Goal: Task Accomplishment & Management: Complete application form

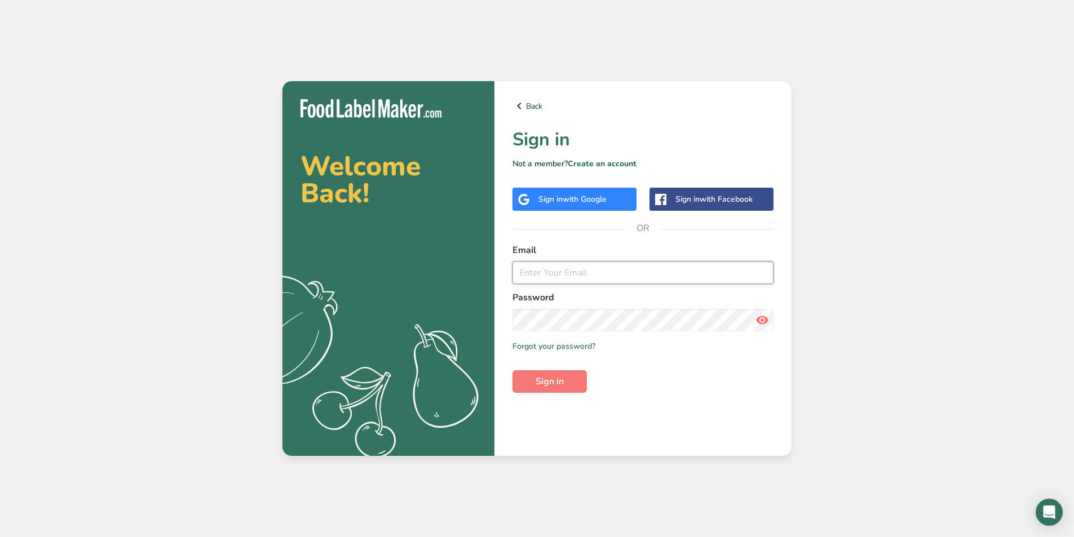
click at [560, 271] on input "email" at bounding box center [643, 273] width 261 height 23
click at [577, 197] on span "with Google" at bounding box center [585, 199] width 44 height 11
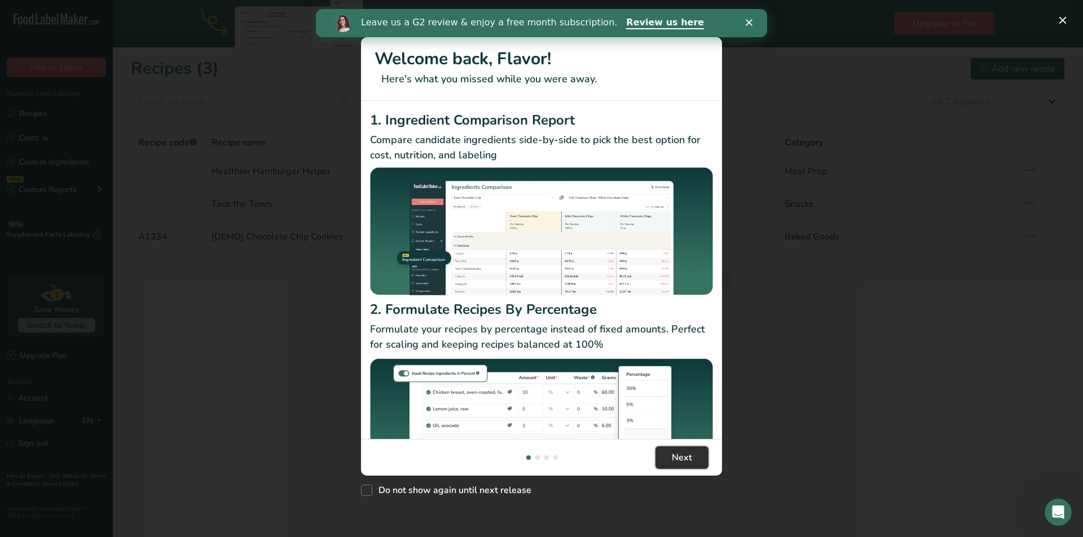
click at [687, 459] on span "Next" at bounding box center [682, 458] width 20 height 14
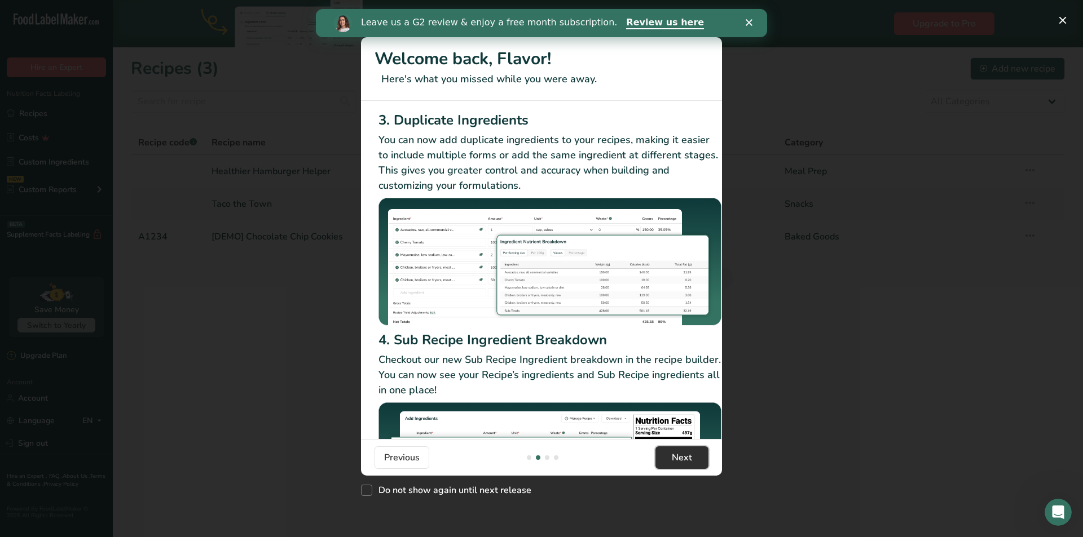
click at [687, 459] on span "Next" at bounding box center [682, 458] width 20 height 14
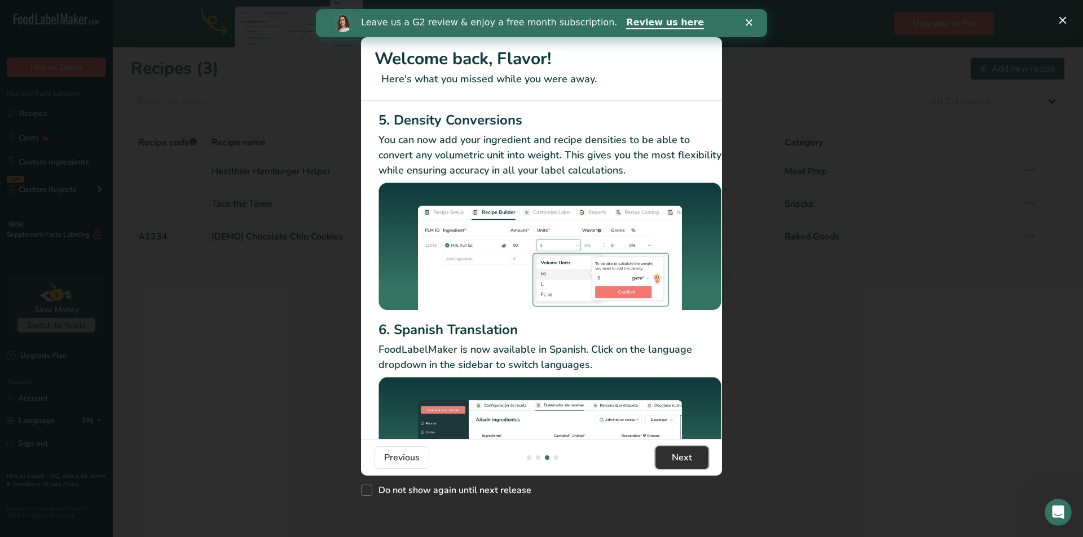
click at [687, 459] on span "Next" at bounding box center [682, 458] width 20 height 14
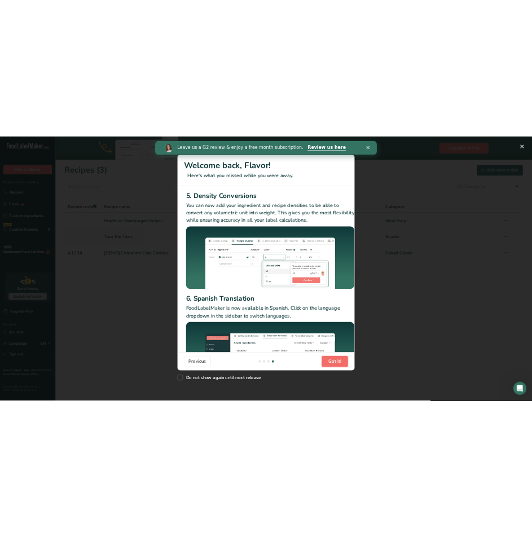
scroll to position [0, 1083]
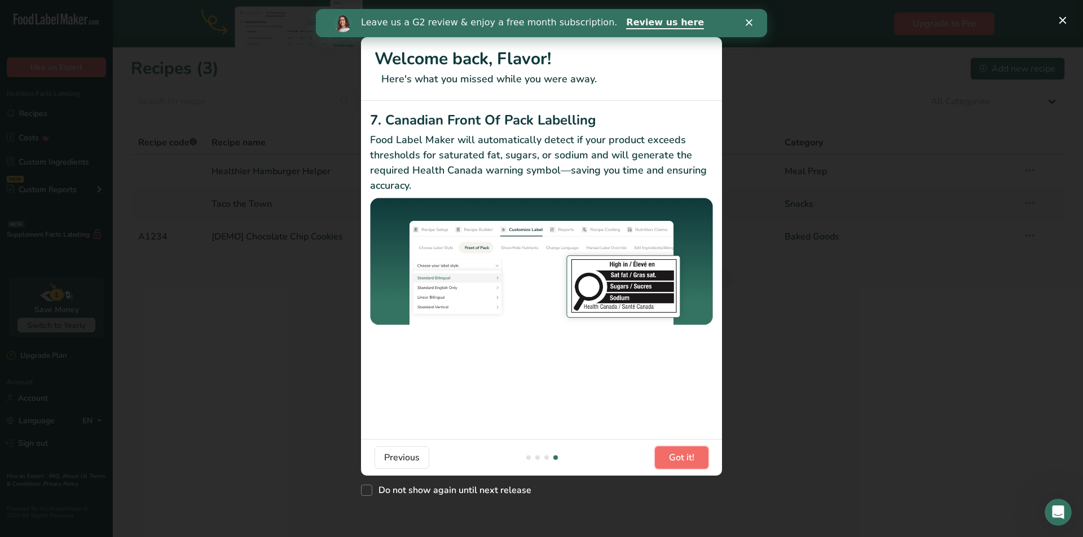
click at [692, 456] on span "Got it!" at bounding box center [681, 458] width 25 height 14
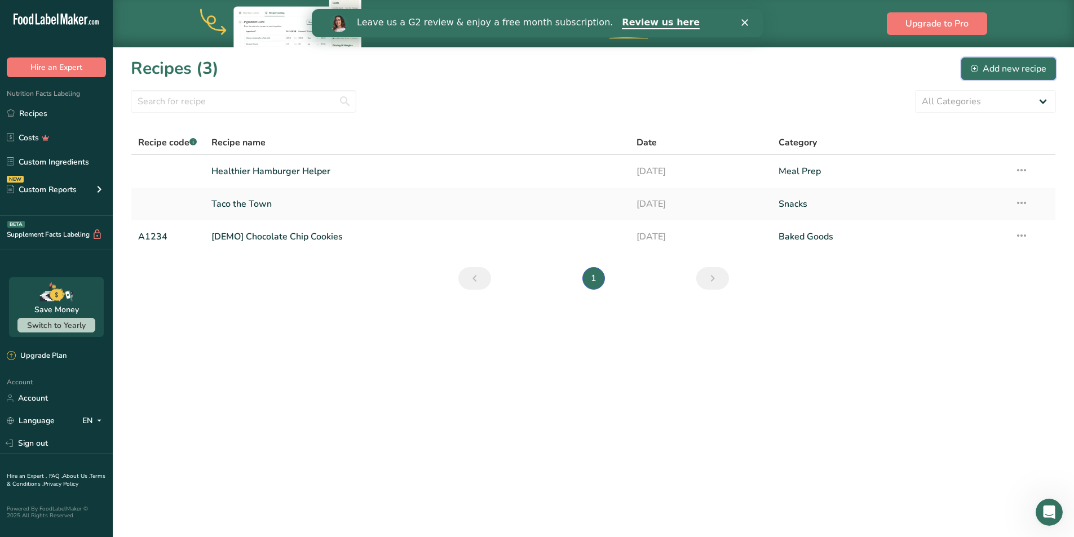
click at [1013, 67] on div "Add new recipe" at bounding box center [1009, 69] width 76 height 14
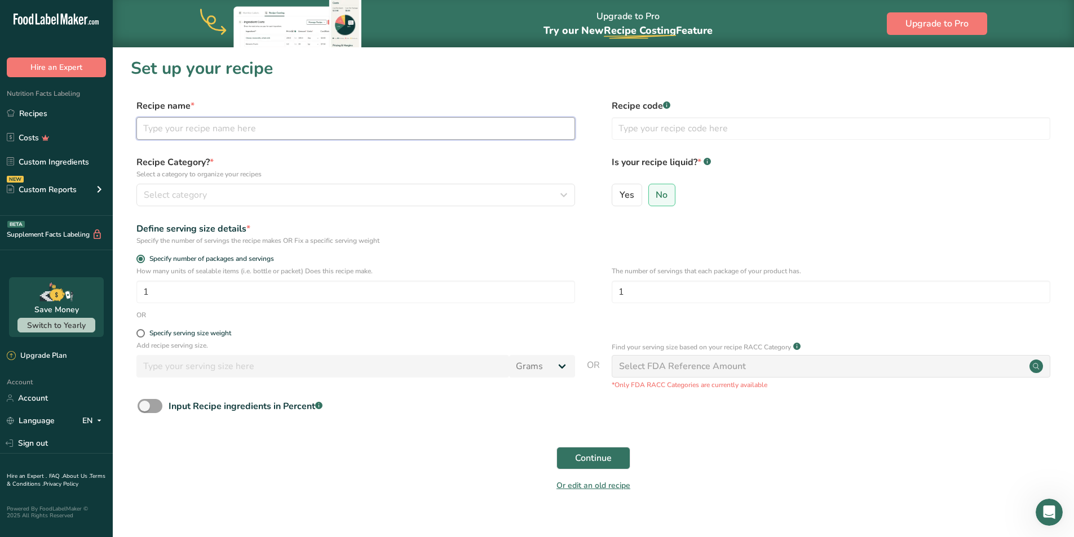
click at [253, 126] on input "text" at bounding box center [355, 128] width 439 height 23
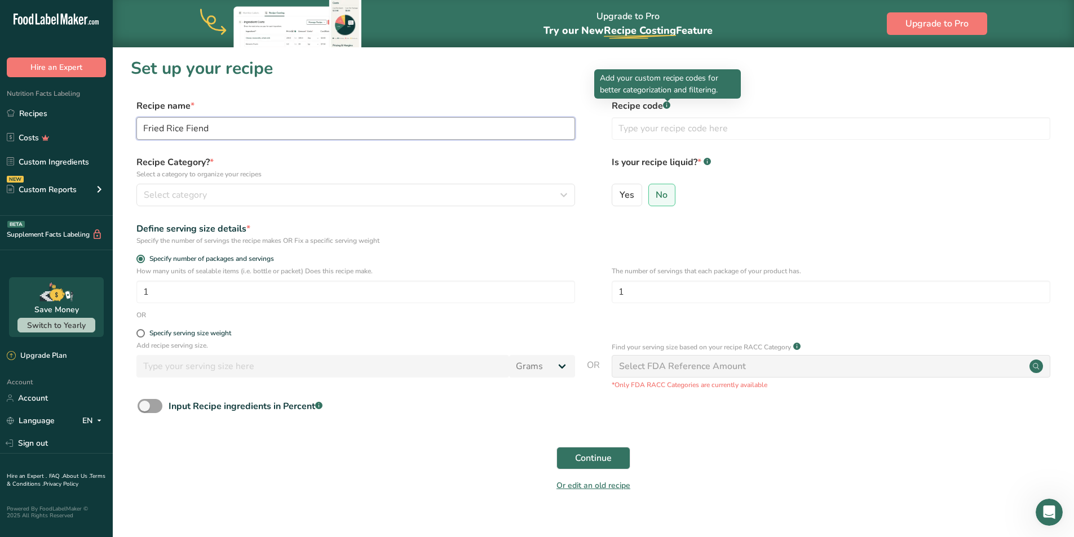
type input "Fried Rice Fiend"
click at [665, 103] on div at bounding box center [668, 102] width 6 height 6
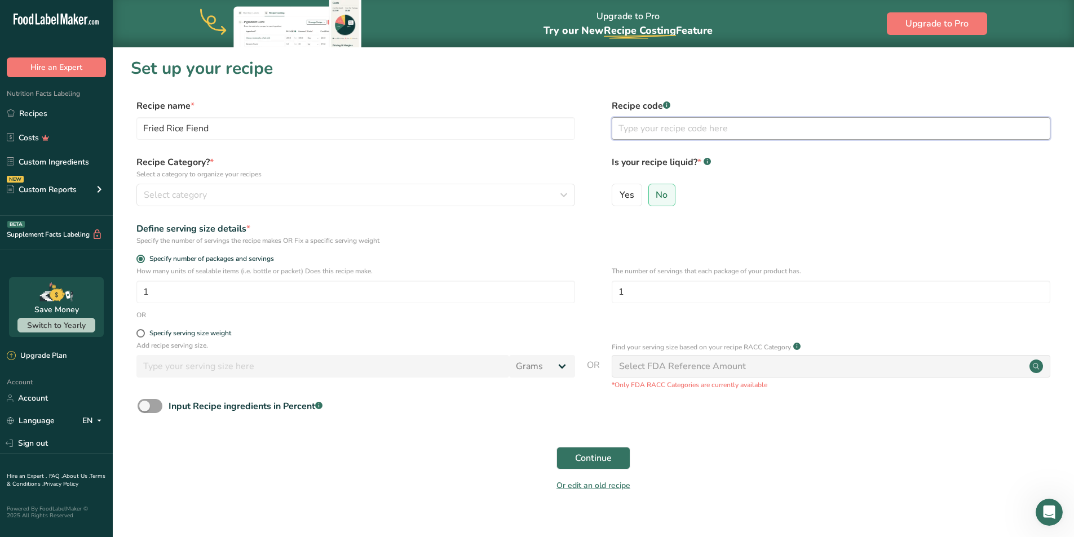
click at [652, 132] on input "text" at bounding box center [831, 128] width 439 height 23
type input "Meal Prep Seasonings"
click at [813, 174] on label "Is your recipe liquid? * .a-a{fill:#347362;}.b-a{fill:#fff;}" at bounding box center [831, 168] width 439 height 24
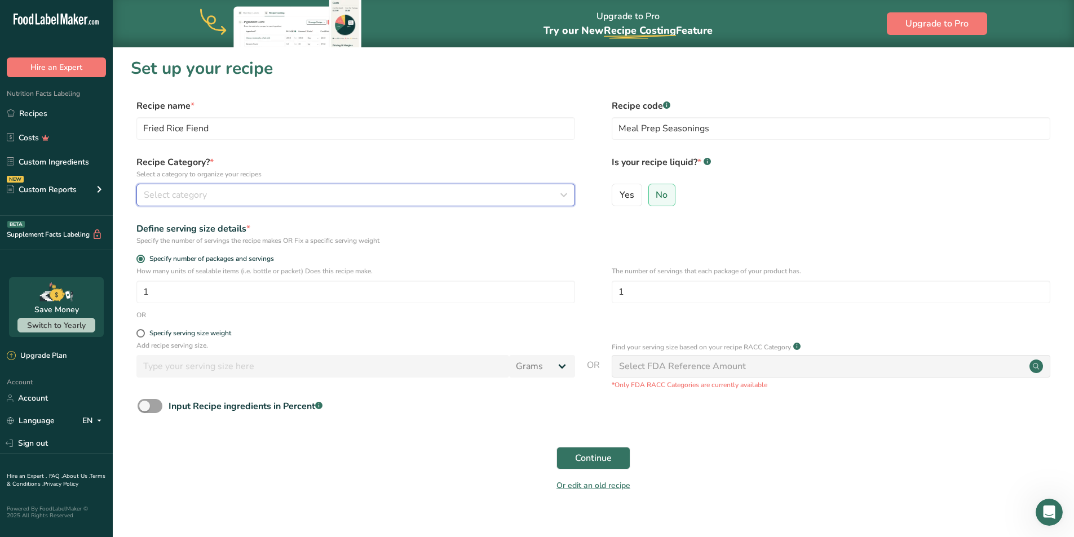
click at [292, 191] on div "Select category" at bounding box center [352, 195] width 417 height 14
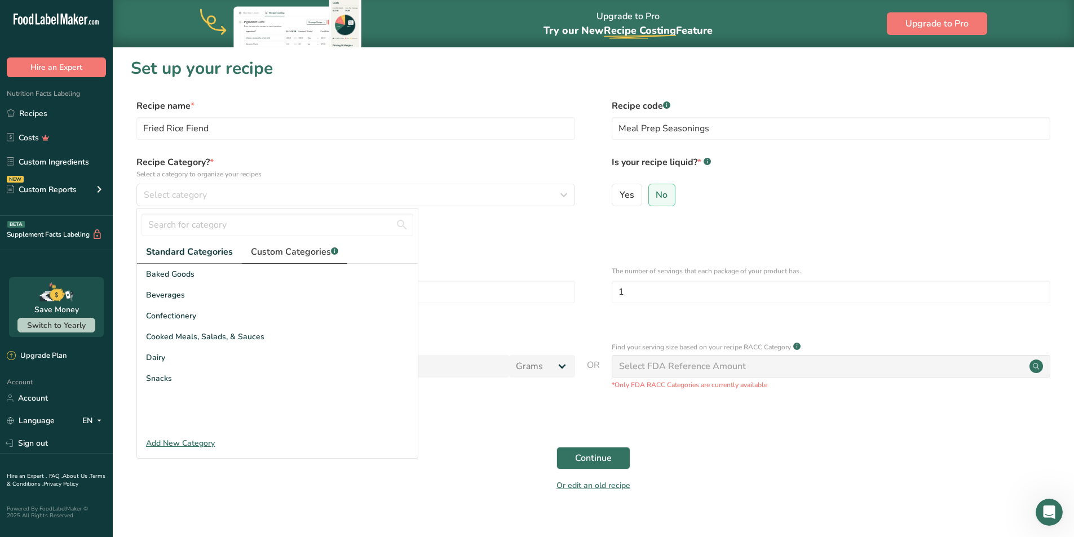
click at [288, 257] on span "Custom Categories .a-a{fill:#347362;}.b-a{fill:#fff;}" at bounding box center [294, 252] width 87 height 14
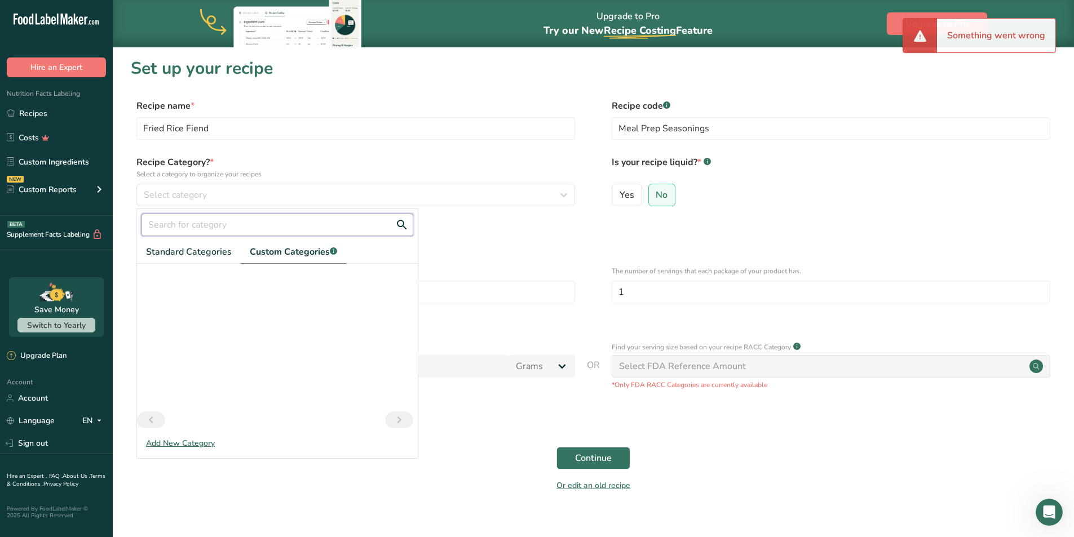
click at [180, 219] on input "text" at bounding box center [278, 225] width 272 height 23
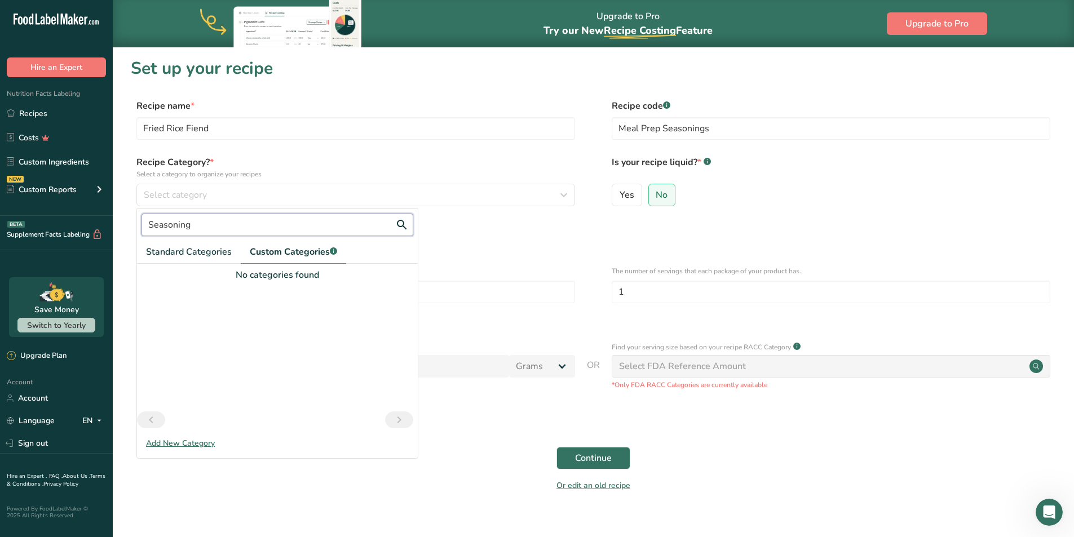
type input "Seasoning"
click at [177, 442] on div "Add New Category" at bounding box center [277, 444] width 281 height 12
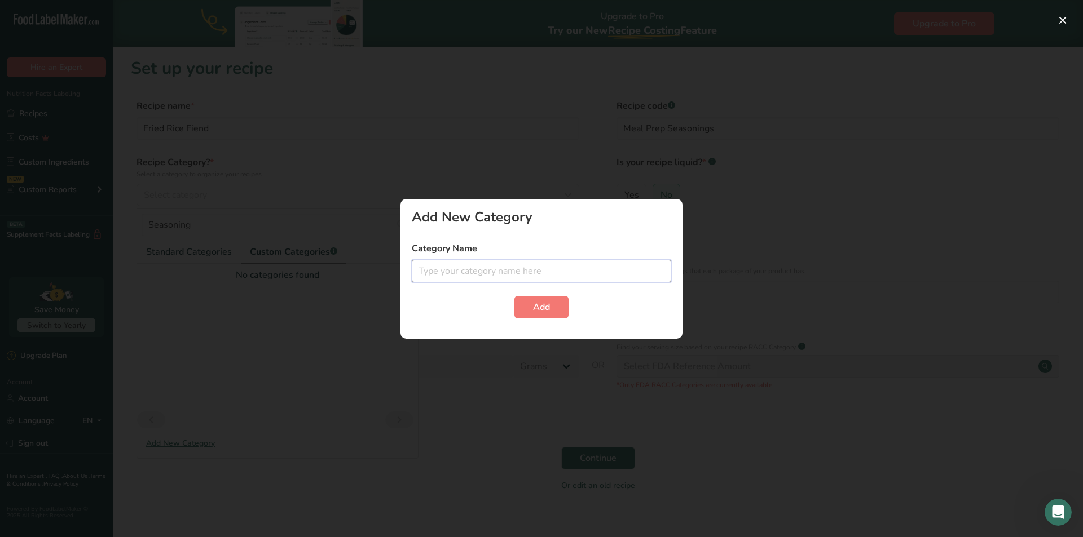
click at [545, 277] on input "text" at bounding box center [541, 271] width 259 height 23
type input "Seasoning"
click at [534, 306] on span "Add" at bounding box center [541, 308] width 17 height 14
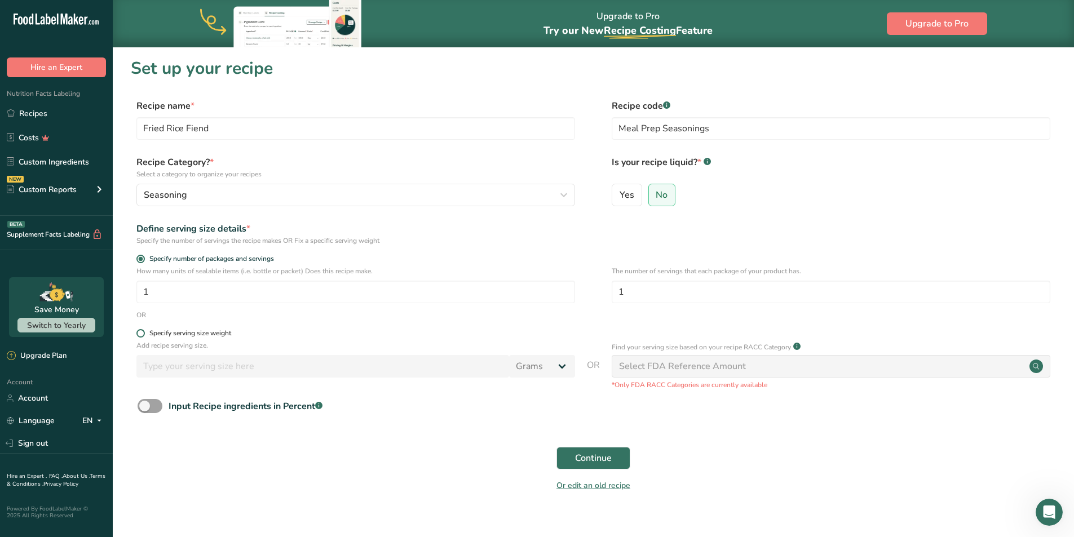
click at [142, 334] on span at bounding box center [140, 333] width 8 height 8
click at [142, 334] on input "Specify serving size weight" at bounding box center [139, 333] width 7 height 7
radio input "true"
radio input "false"
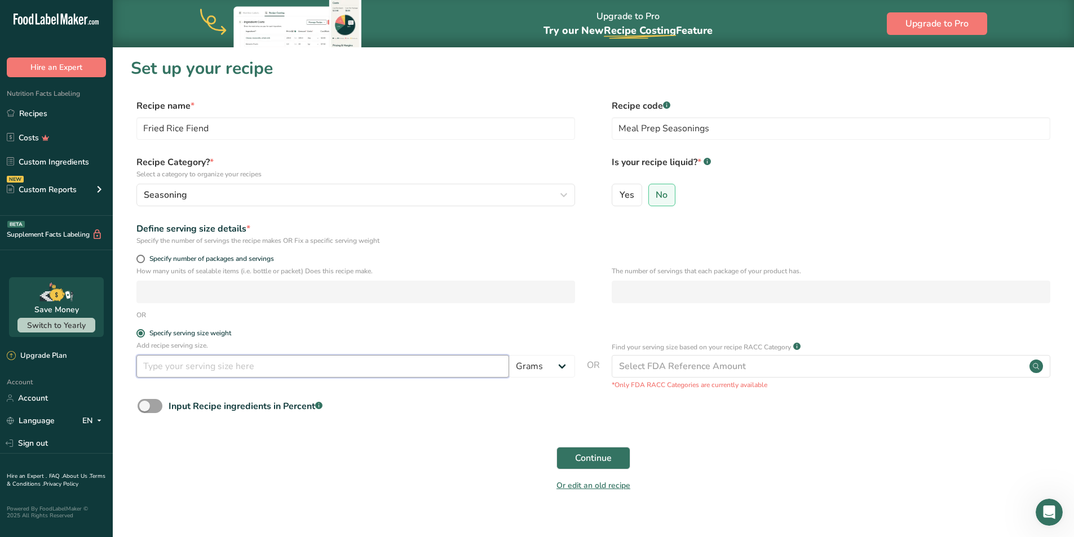
click at [360, 368] on input "number" at bounding box center [322, 366] width 373 height 23
type input "7.5"
click at [428, 322] on form "Recipe name * Fried Rice Fiend Recipe code .a-a{fill:#347362;}.b-a{fill:#fff;} …" at bounding box center [593, 299] width 925 height 400
click at [617, 457] on button "Continue" at bounding box center [594, 458] width 74 height 23
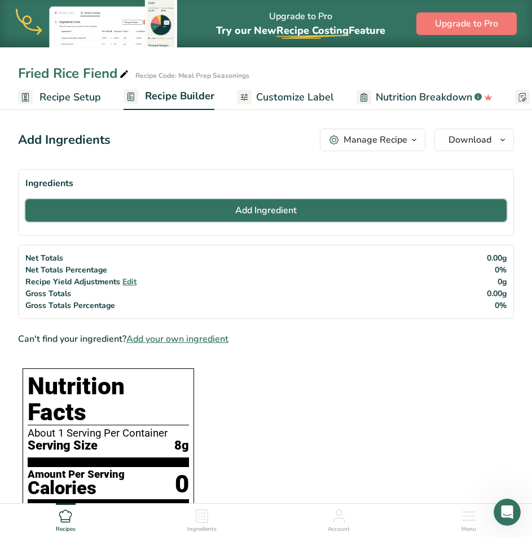
click at [149, 206] on button "Add Ingredient" at bounding box center [265, 210] width 481 height 23
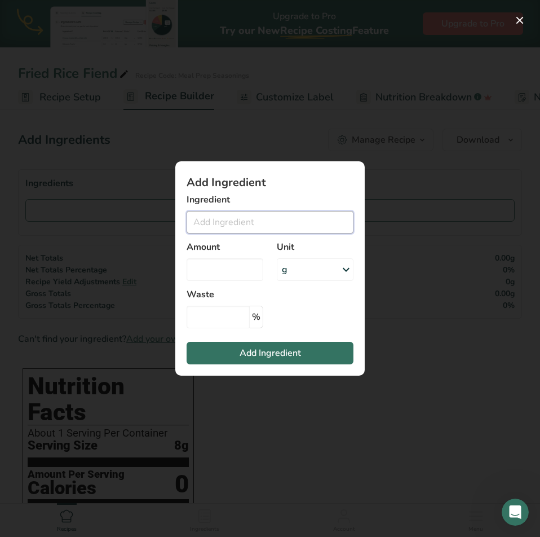
click at [237, 219] on input "Add ingredient modal" at bounding box center [270, 222] width 167 height 23
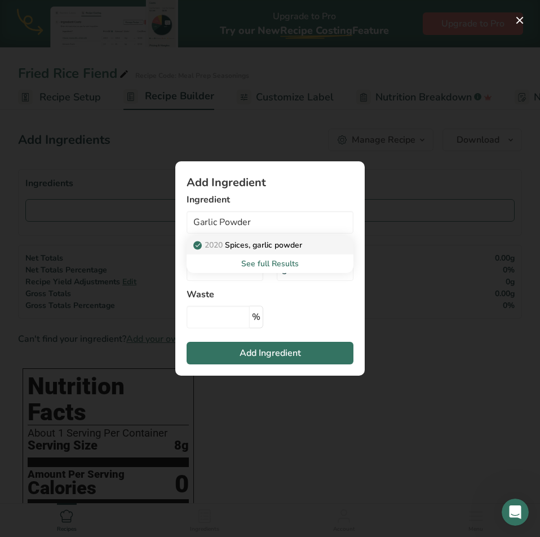
click at [253, 245] on p "2020 Spices, garlic powder" at bounding box center [249, 245] width 107 height 12
type input "Spices, garlic powder"
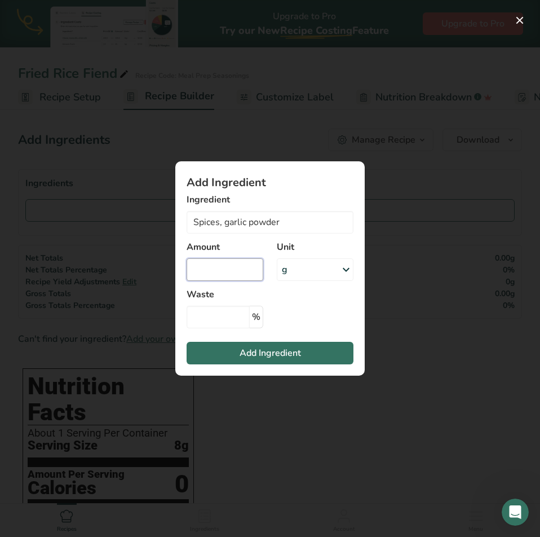
click at [239, 275] on input "Add ingredient modal" at bounding box center [225, 269] width 77 height 23
type input "30.00000000001"
click at [219, 328] on input "Add ingredient modal" at bounding box center [218, 317] width 63 height 23
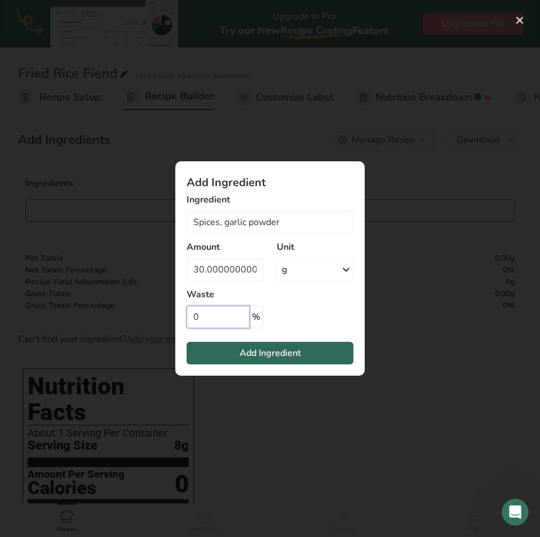
type input "0"
click at [231, 349] on button "Add Ingredient" at bounding box center [270, 353] width 167 height 23
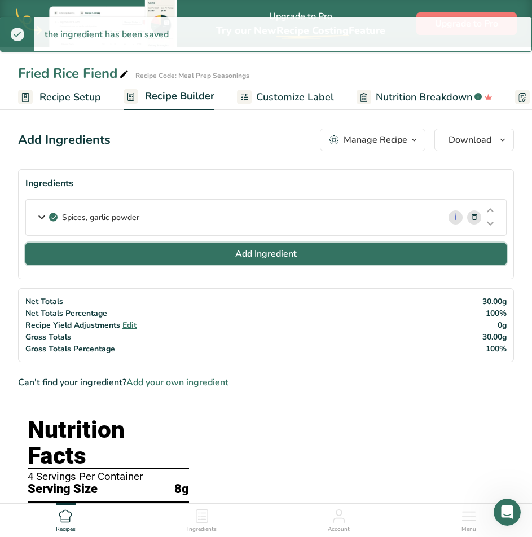
click at [125, 258] on button "Add Ingredient" at bounding box center [265, 253] width 481 height 23
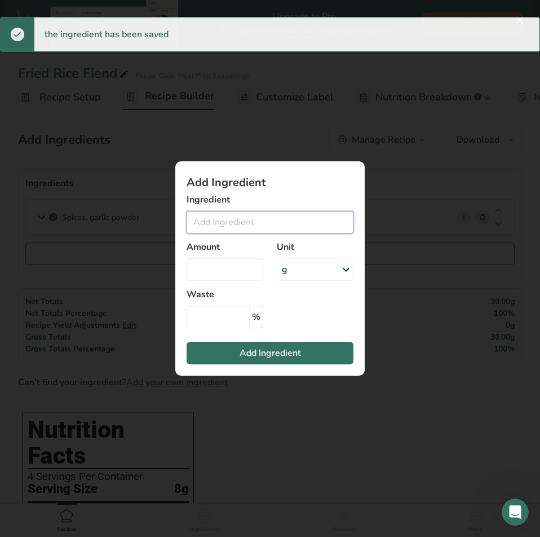
drag, startPoint x: 229, startPoint y: 226, endPoint x: 249, endPoint y: 256, distance: 36.1
click at [229, 226] on input "Add ingredient modal" at bounding box center [270, 222] width 167 height 23
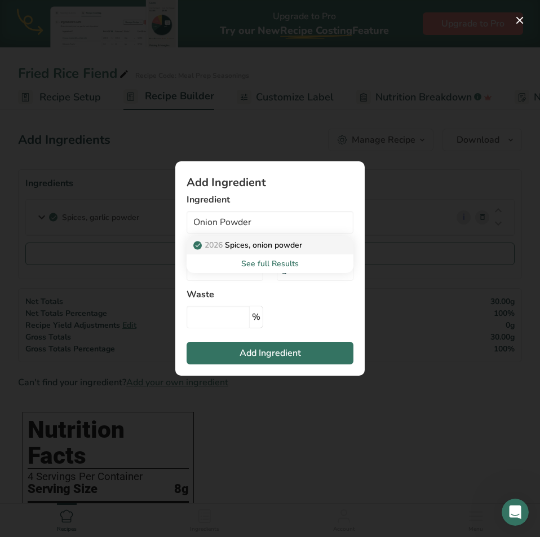
click at [253, 241] on p "2026 Spices, onion powder" at bounding box center [249, 245] width 107 height 12
type input "Spices, onion powder"
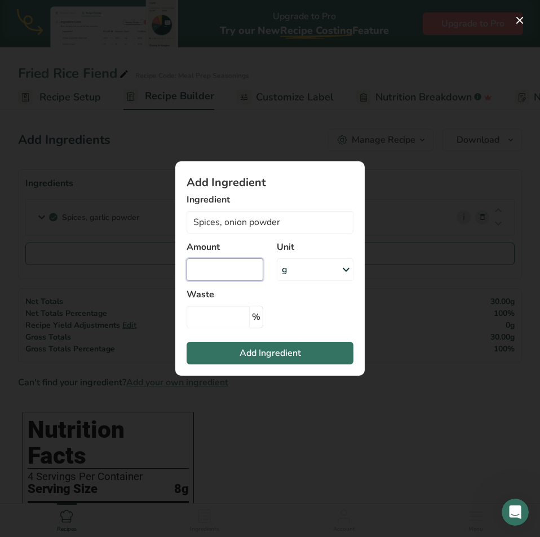
click at [217, 275] on input "Add ingredient modal" at bounding box center [225, 269] width 77 height 23
click at [236, 274] on input "Add ingredient modal" at bounding box center [225, 269] width 77 height 23
type input "15"
click at [231, 314] on input "Add ingredient modal" at bounding box center [218, 317] width 63 height 23
type input "0"
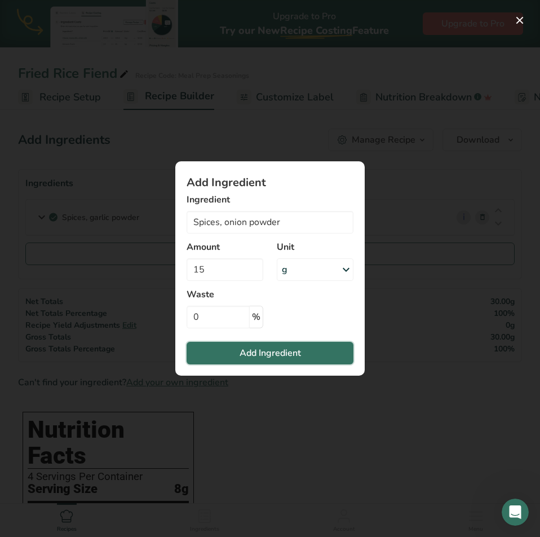
click at [215, 360] on button "Add Ingredient" at bounding box center [270, 353] width 167 height 23
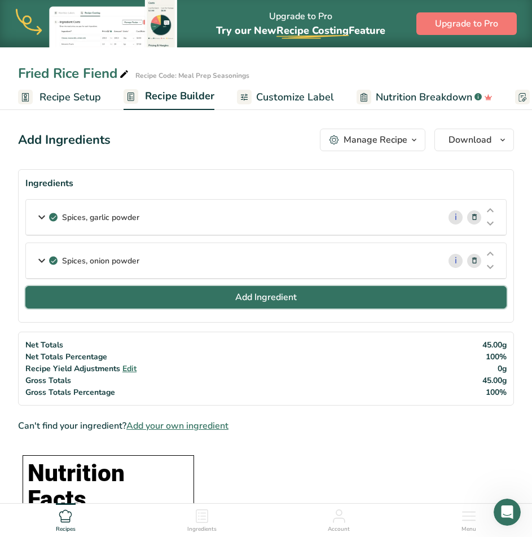
click at [239, 297] on span "Add Ingredient" at bounding box center [265, 297] width 61 height 14
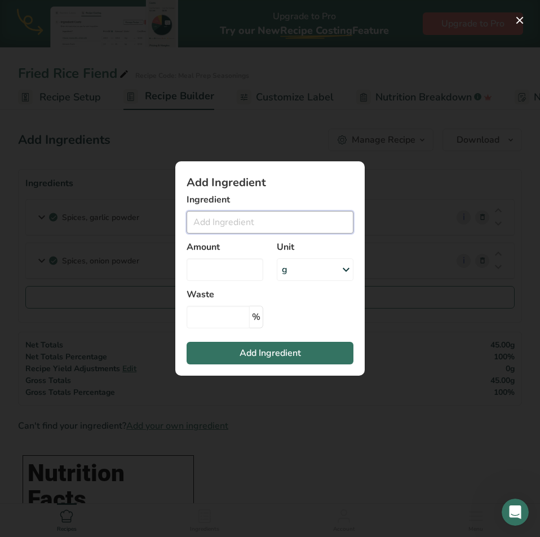
click at [237, 222] on input "Add ingredient modal" at bounding box center [270, 222] width 167 height 23
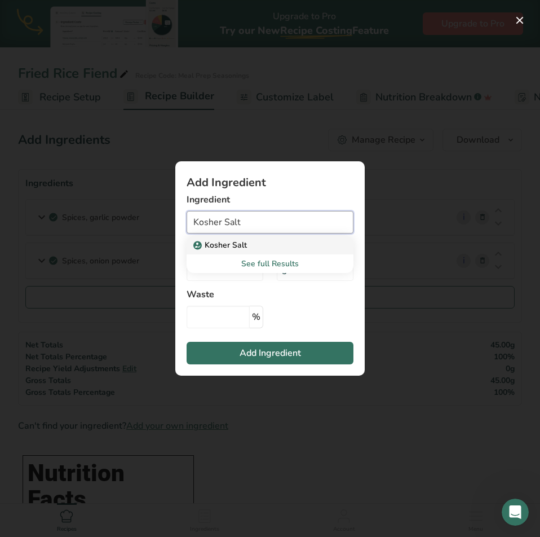
type input "Kosher Salt"
click at [232, 244] on p "Kosher Salt" at bounding box center [221, 245] width 51 height 12
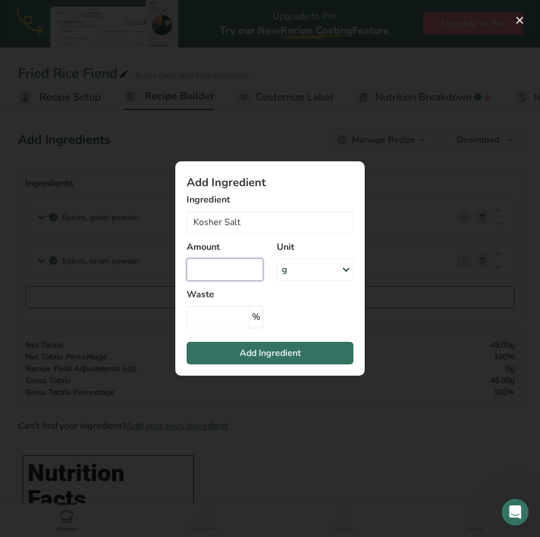
click at [226, 274] on input "Add ingredient modal" at bounding box center [225, 269] width 77 height 23
type input "5"
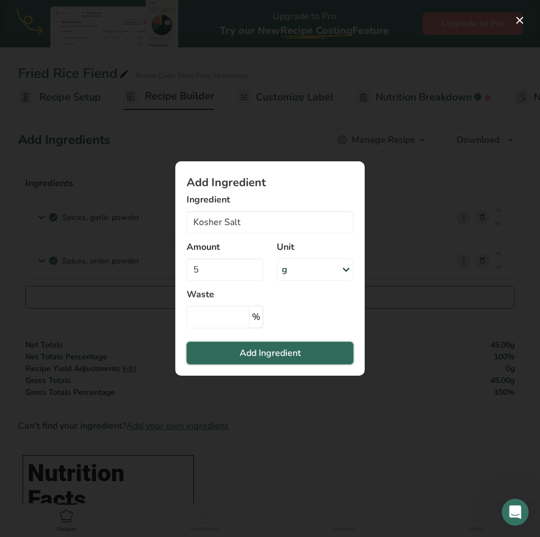
click at [232, 354] on button "Add Ingredient" at bounding box center [270, 353] width 167 height 23
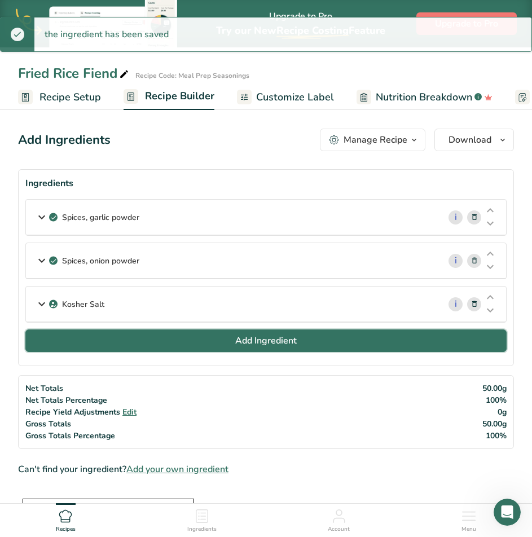
click at [158, 336] on button "Add Ingredient" at bounding box center [265, 340] width 481 height 23
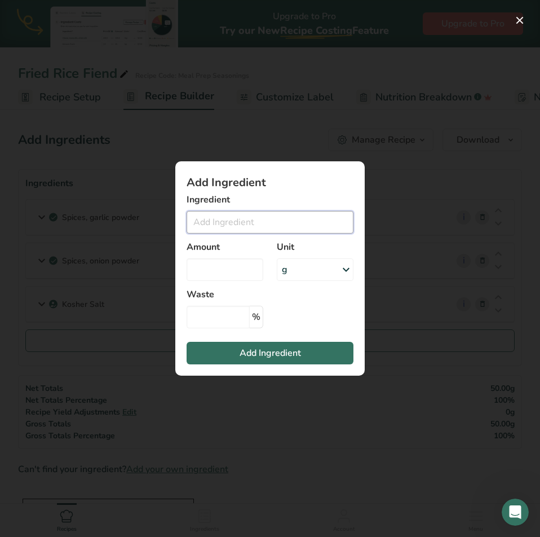
click at [246, 218] on input "Add ingredient modal" at bounding box center [270, 222] width 167 height 23
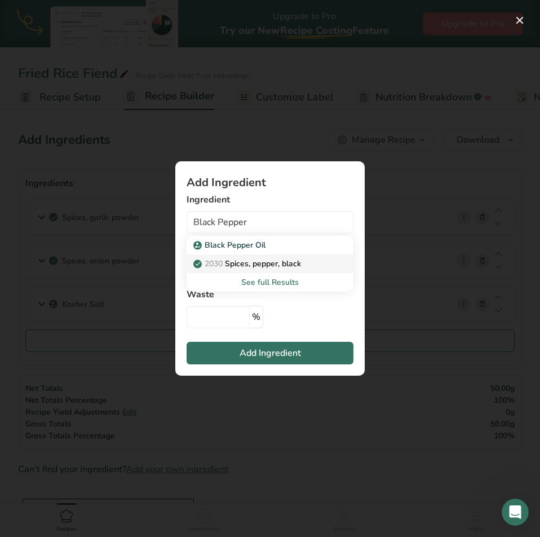
click at [236, 259] on p "2030 Spices, pepper, black" at bounding box center [248, 264] width 105 height 12
type input "Spices, pepper, black"
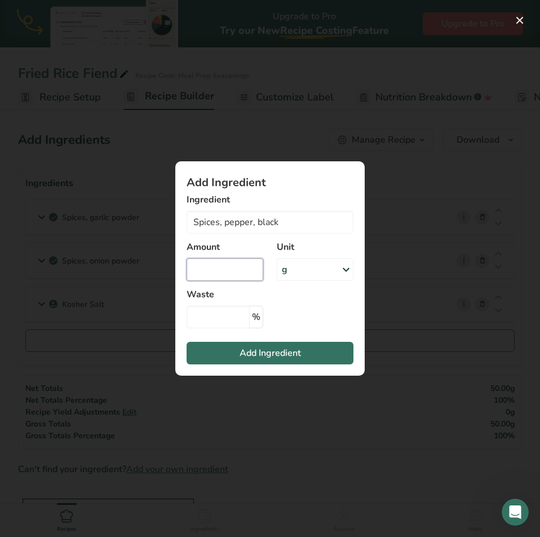
click at [224, 274] on input "Add ingredient modal" at bounding box center [225, 269] width 77 height 23
type input "5"
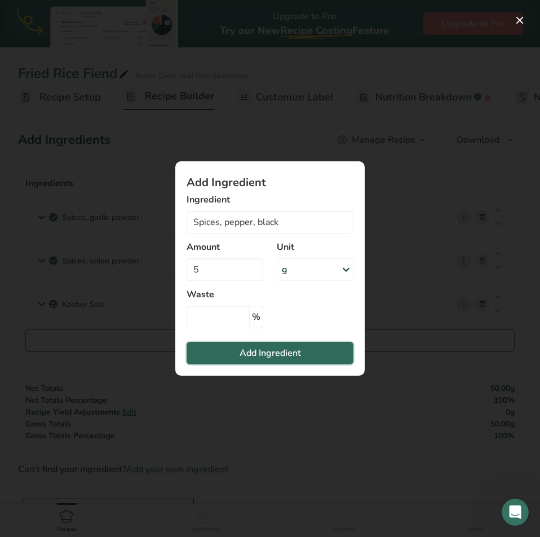
click at [244, 353] on span "Add Ingredient" at bounding box center [270, 353] width 61 height 14
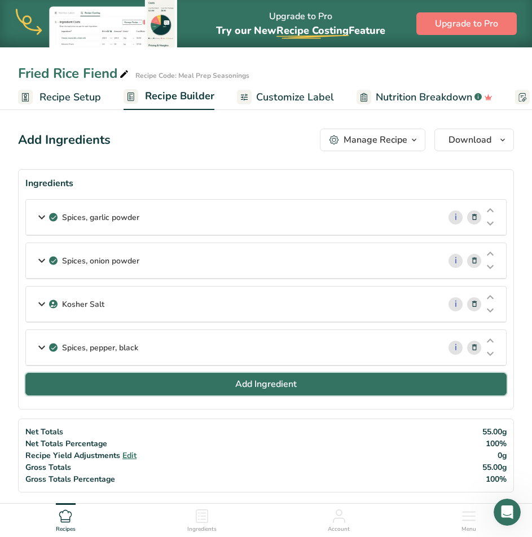
click at [237, 387] on span "Add Ingredient" at bounding box center [265, 384] width 61 height 14
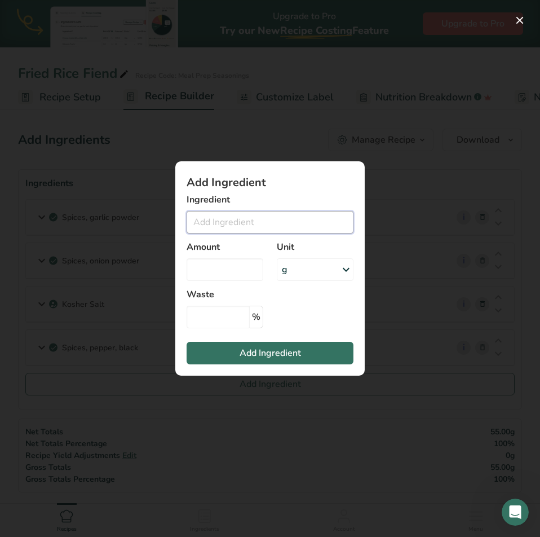
click at [255, 215] on input "Add ingredient modal" at bounding box center [270, 222] width 167 height 23
type input "K"
drag, startPoint x: 211, startPoint y: 224, endPoint x: 28, endPoint y: 201, distance: 184.7
click at [28, 201] on div "Add Ingredient Ingredient Red Pepper Flakes No Results Found Amount Unit g Weig…" at bounding box center [270, 268] width 540 height 537
drag, startPoint x: 268, startPoint y: 225, endPoint x: -95, endPoint y: 180, distance: 365.4
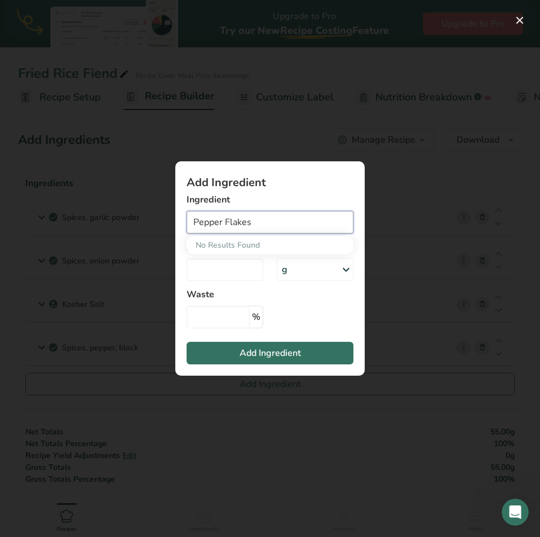
type input "Chili Flakes"
click at [218, 241] on p "Chili Flakes" at bounding box center [221, 245] width 50 height 12
click at [202, 263] on input "Add ingredient modal" at bounding box center [225, 269] width 77 height 23
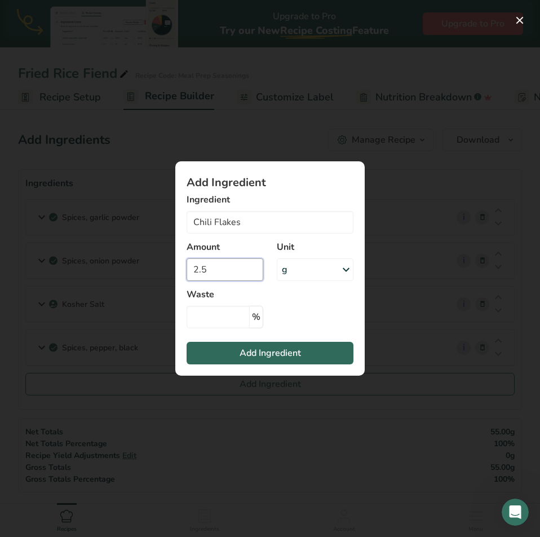
type input "2.5"
click at [298, 353] on span "Add Ingredient" at bounding box center [270, 353] width 61 height 14
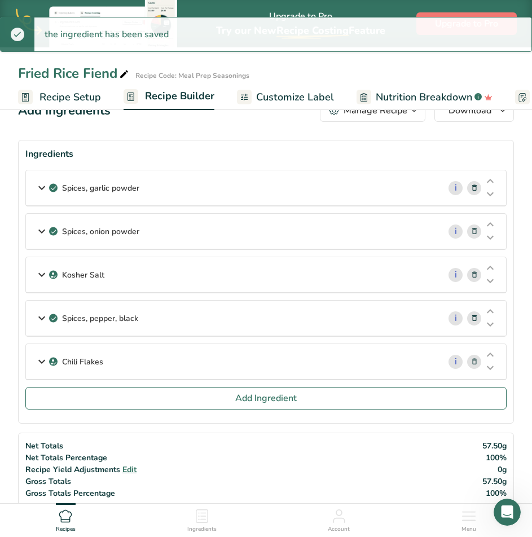
scroll to position [56, 0]
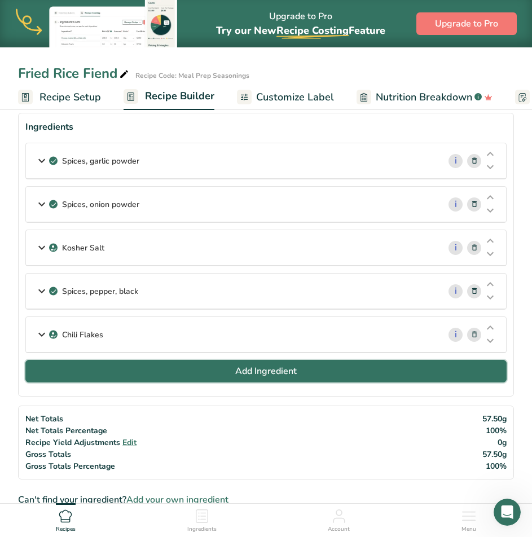
click at [284, 375] on span "Add Ingredient" at bounding box center [265, 371] width 61 height 14
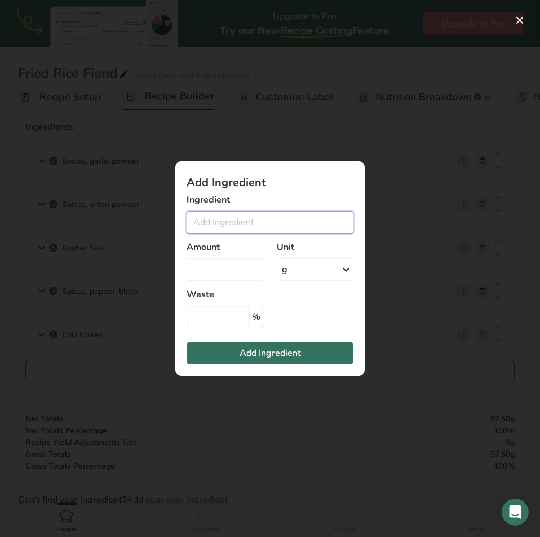
click at [209, 222] on input "Add ingredient modal" at bounding box center [270, 222] width 167 height 23
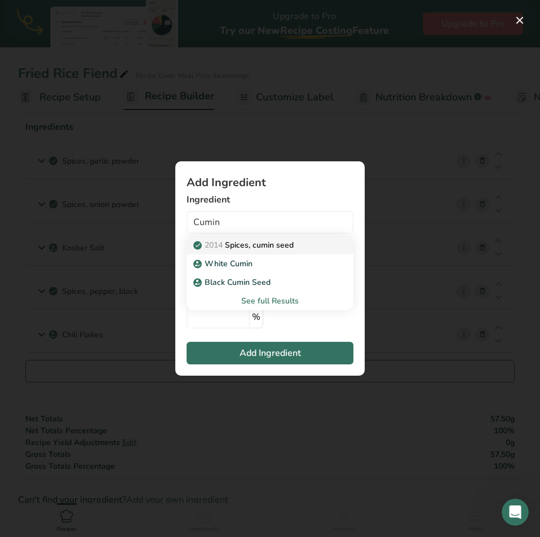
click at [267, 248] on p "2014 Spices, cumin seed" at bounding box center [245, 245] width 98 height 12
type input "Spices, cumin seed"
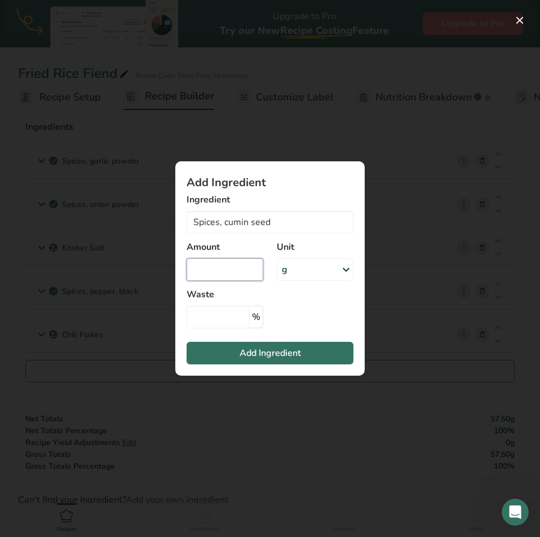
click at [230, 276] on input "Add ingredient modal" at bounding box center [225, 269] width 77 height 23
type input "0"
type input "2.5"
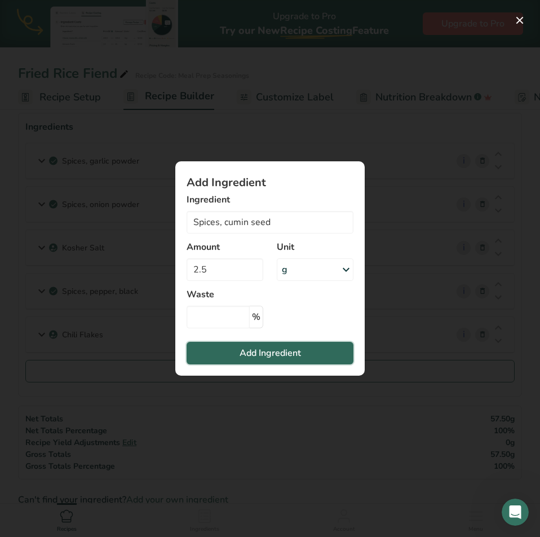
click at [264, 353] on span "Add Ingredient" at bounding box center [270, 353] width 61 height 14
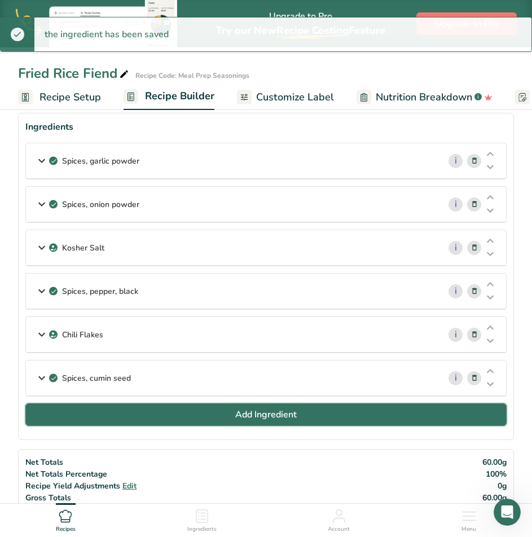
click at [208, 420] on button "Add Ingredient" at bounding box center [265, 414] width 481 height 23
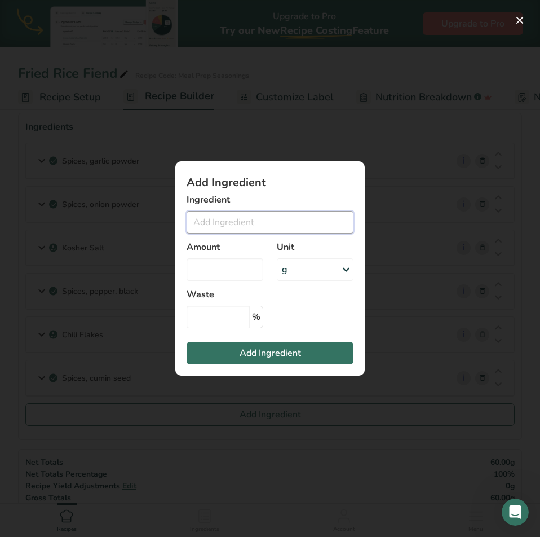
click at [217, 219] on input "Add ingredient modal" at bounding box center [270, 222] width 167 height 23
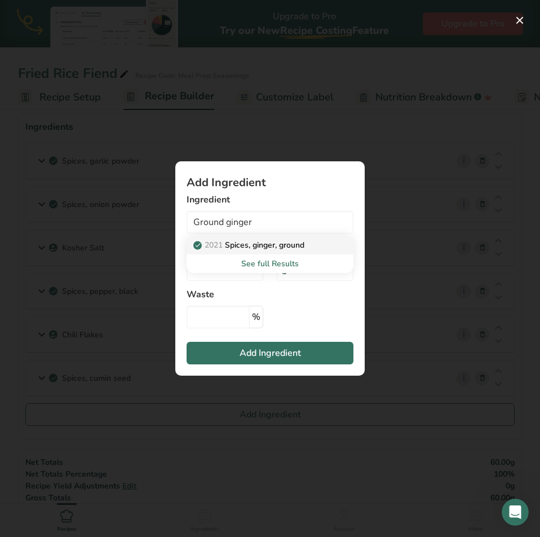
click at [278, 249] on p "2021 Spices, ginger, ground" at bounding box center [250, 245] width 109 height 12
type input "Spices, ginger, ground"
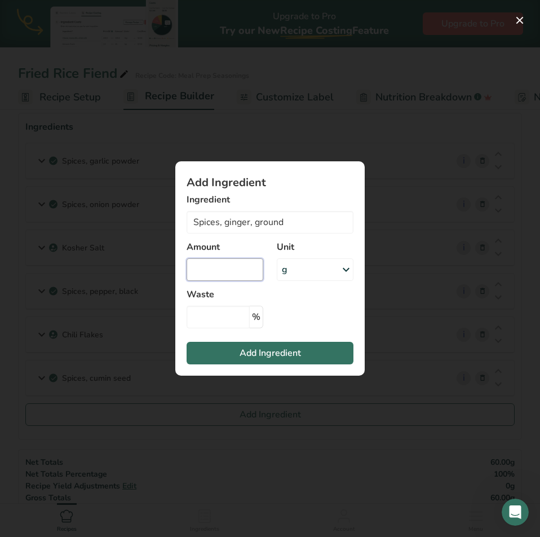
click at [226, 274] on input "Add ingredient modal" at bounding box center [225, 269] width 77 height 23
type input "1.25"
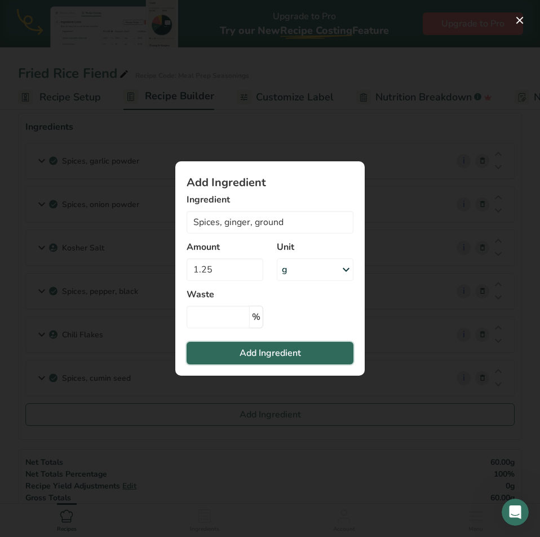
click at [280, 349] on span "Add Ingredient" at bounding box center [270, 353] width 61 height 14
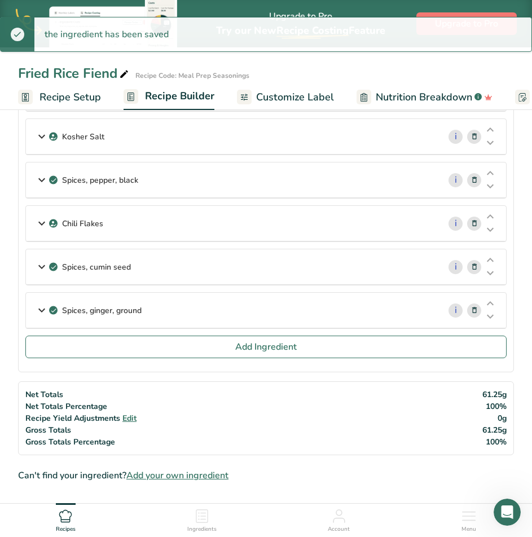
scroll to position [282, 0]
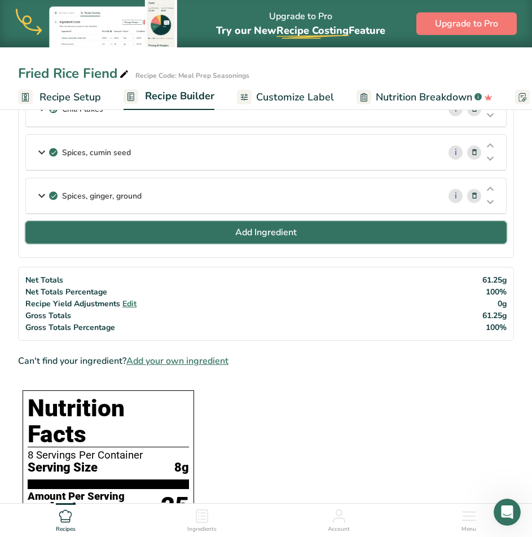
click at [286, 232] on span "Add Ingredient" at bounding box center [265, 233] width 61 height 14
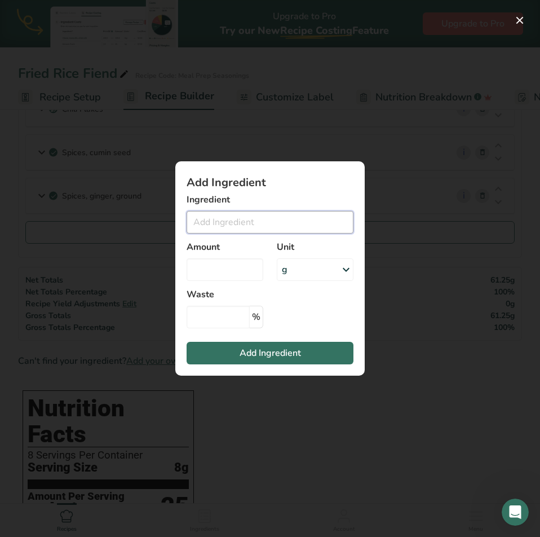
click at [276, 232] on input "Add ingredient modal" at bounding box center [270, 222] width 167 height 23
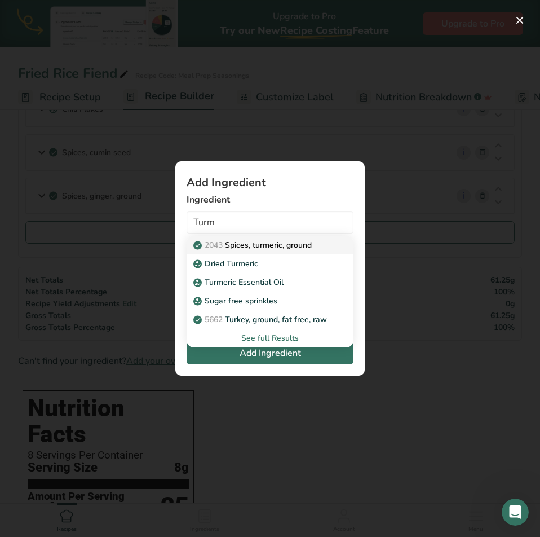
click at [307, 247] on p "2043 Spices, turmeric, ground" at bounding box center [254, 245] width 116 height 12
type input "Spices, turmeric, ground"
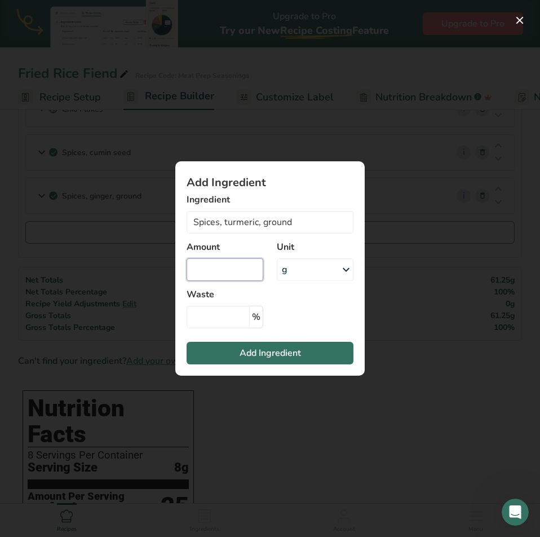
click at [242, 258] on input "Add ingredient modal" at bounding box center [225, 269] width 77 height 23
type input "1.25"
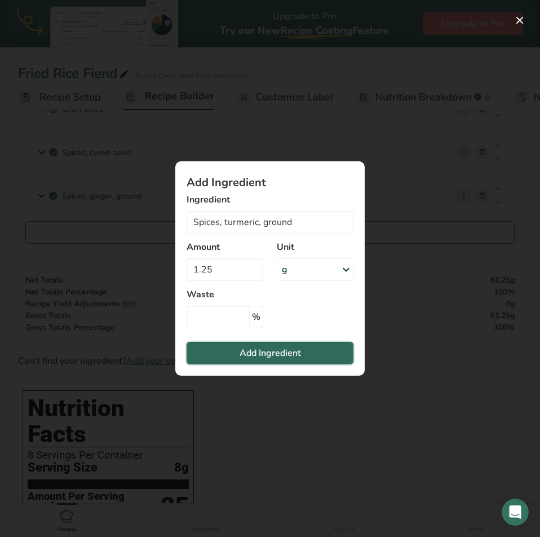
click at [281, 348] on span "Add Ingredient" at bounding box center [270, 353] width 61 height 14
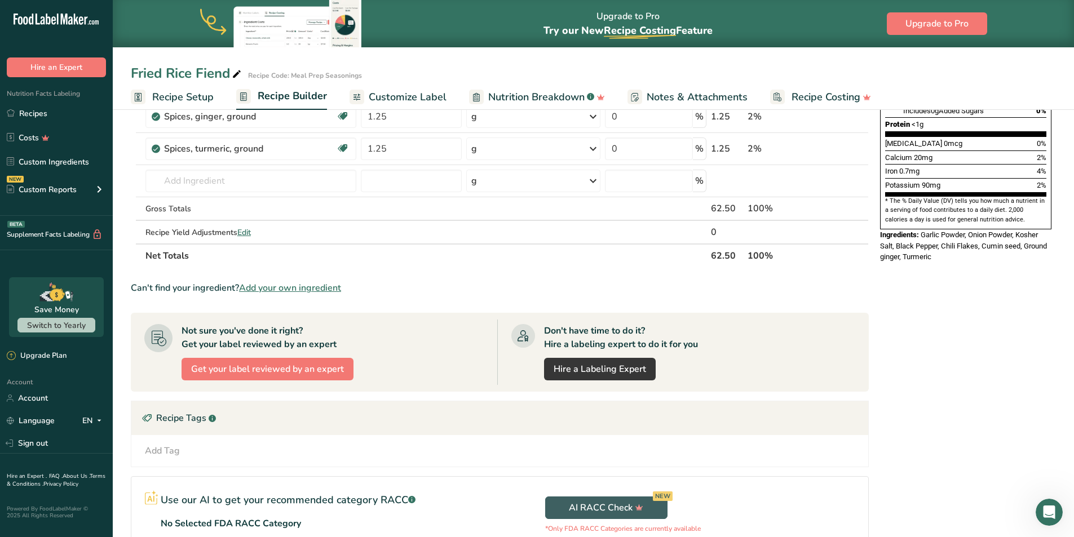
scroll to position [8, 0]
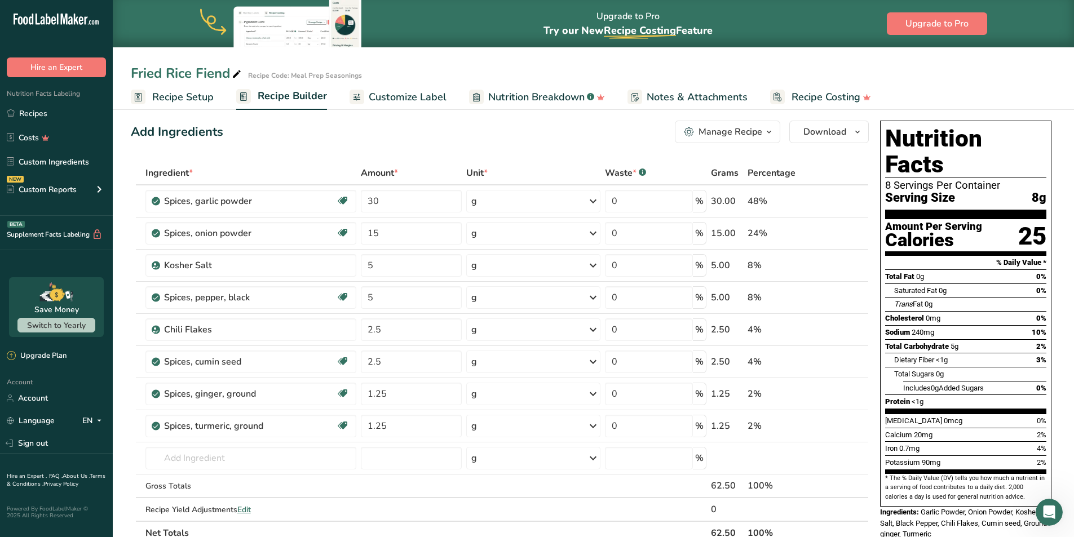
click at [558, 138] on div "Add Ingredients Manage Recipe Delete Recipe Duplicate Recipe Scale Recipe Save …" at bounding box center [500, 132] width 738 height 23
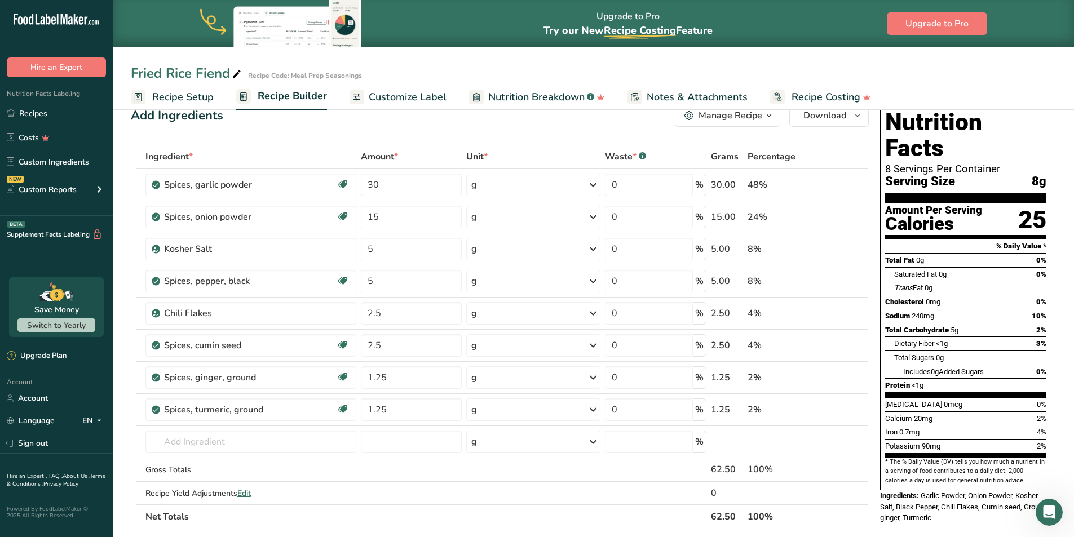
scroll to position [0, 0]
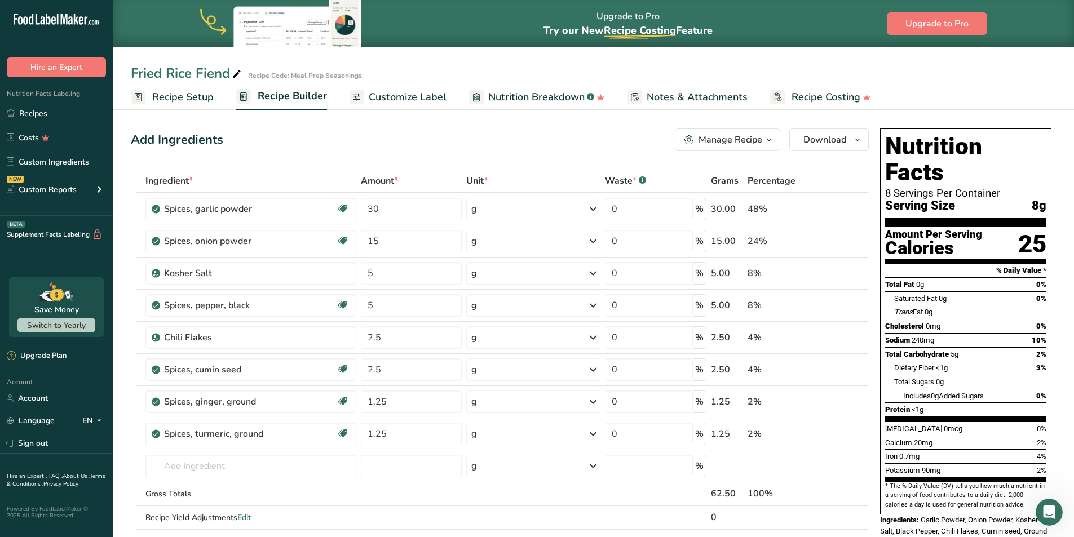
click at [153, 95] on span "Recipe Setup" at bounding box center [182, 97] width 61 height 15
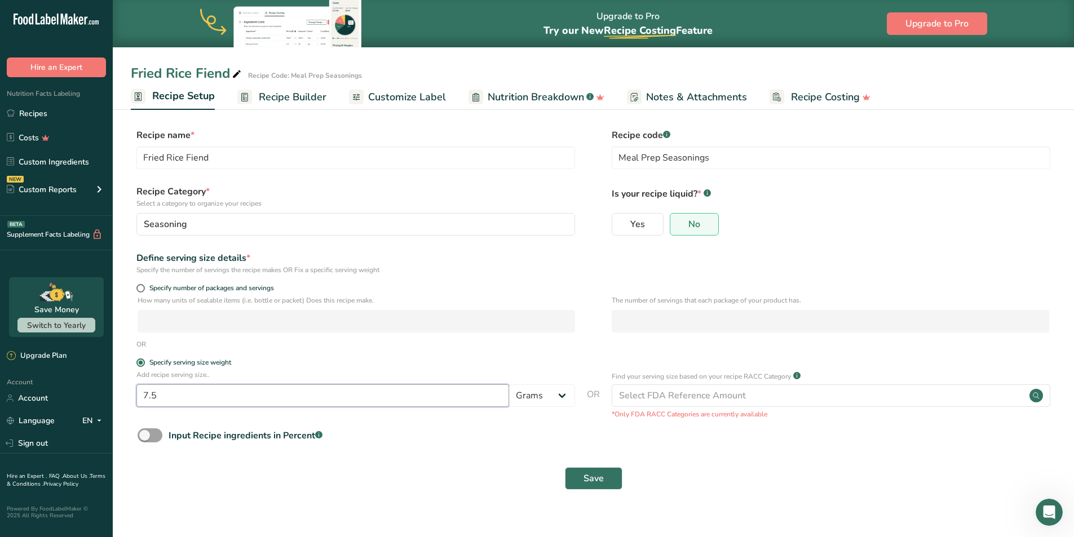
drag, startPoint x: 333, startPoint y: 400, endPoint x: 74, endPoint y: 381, distance: 259.5
click at [75, 381] on div ".a-20{fill:#fff;} Hire an Expert Nutrition Facts Labeling Recipes Costs Custom …" at bounding box center [537, 268] width 1074 height 537
type input "4"
click at [608, 483] on button "Save" at bounding box center [594, 478] width 58 height 23
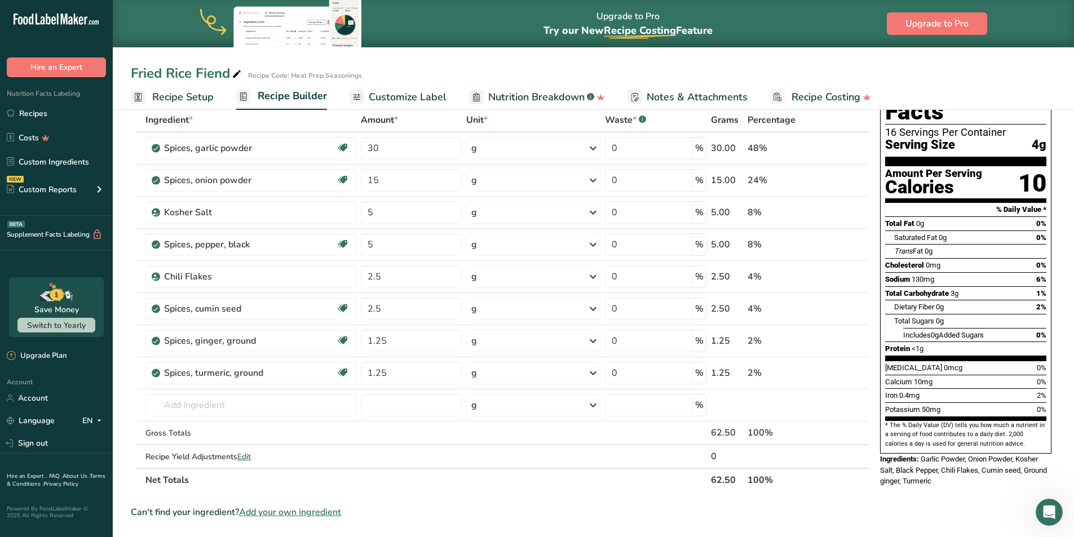
scroll to position [113, 0]
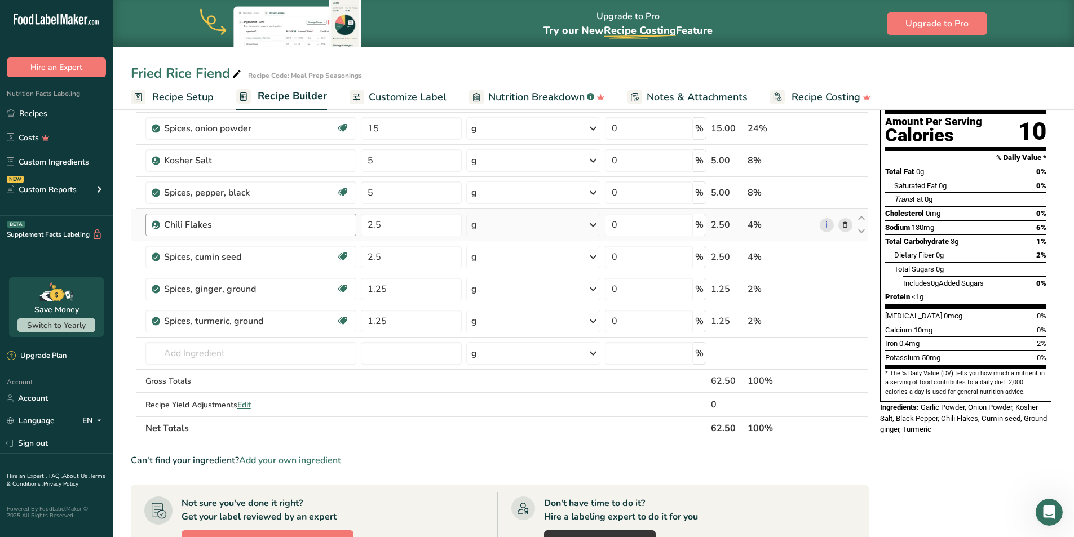
click at [220, 217] on div "Chili Flakes" at bounding box center [250, 225] width 211 height 23
click at [220, 225] on div "Chili Flakes" at bounding box center [234, 225] width 141 height 14
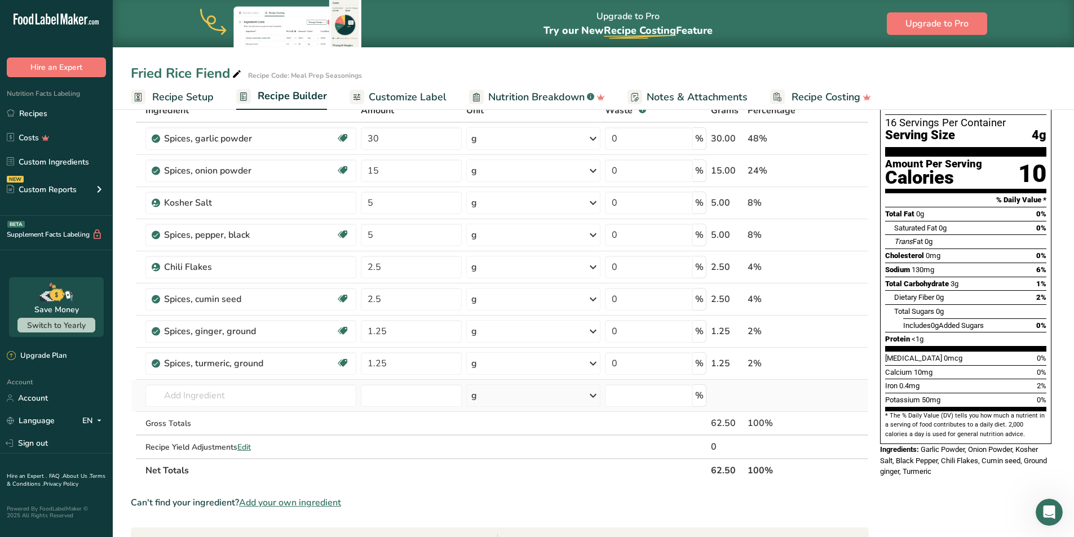
scroll to position [56, 0]
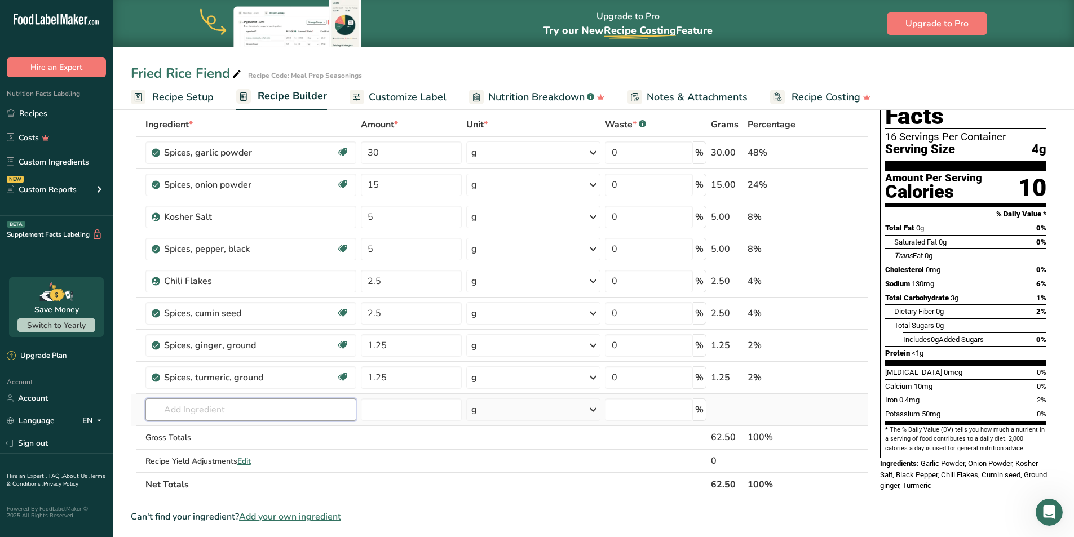
click at [233, 410] on input "text" at bounding box center [250, 410] width 211 height 23
type input "Korean Red Pepper Powder"
click at [206, 451] on div "Add your own ingredient" at bounding box center [251, 451] width 193 height 12
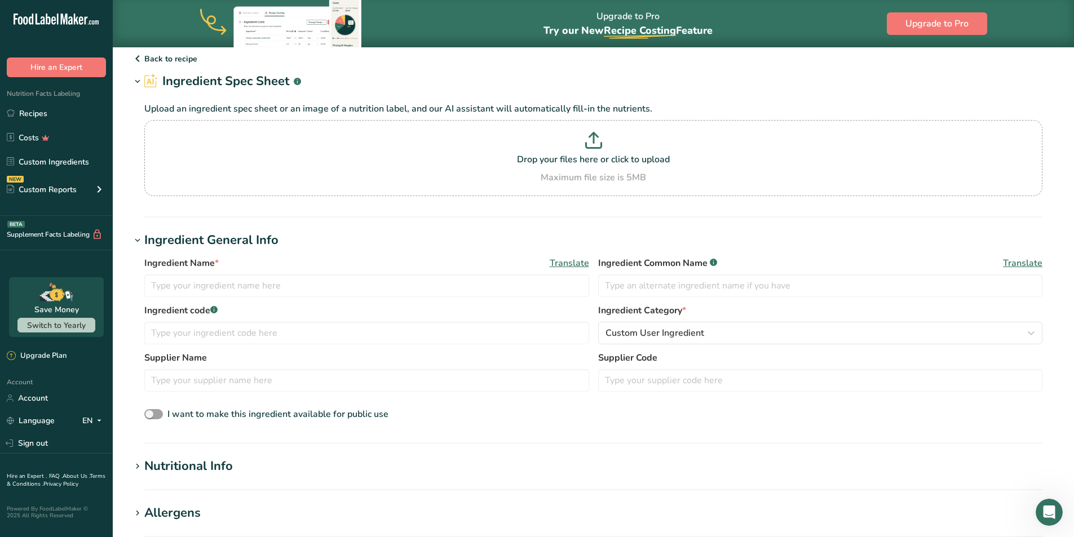
scroll to position [56, 0]
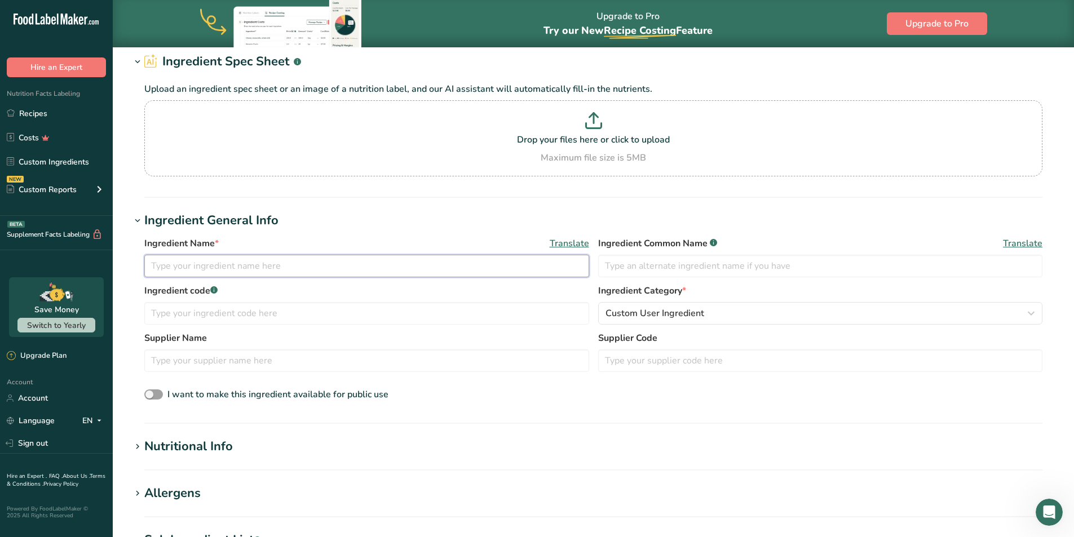
click at [350, 269] on input "text" at bounding box center [366, 266] width 445 height 23
type input "Korean Red Pepper Powder"
click at [691, 311] on span "Custom User Ingredient" at bounding box center [655, 314] width 99 height 14
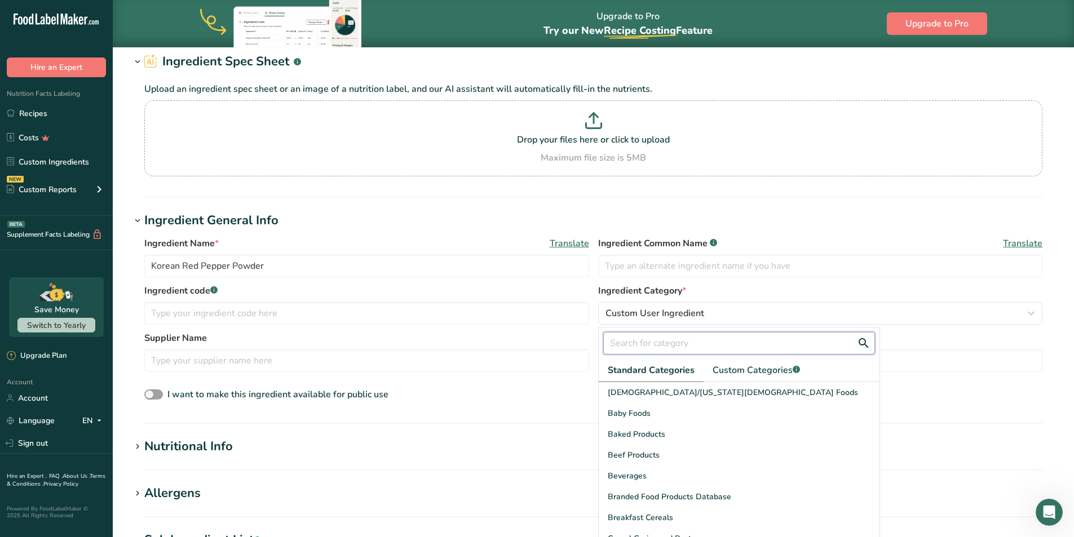
click at [676, 333] on input "text" at bounding box center [739, 343] width 272 height 23
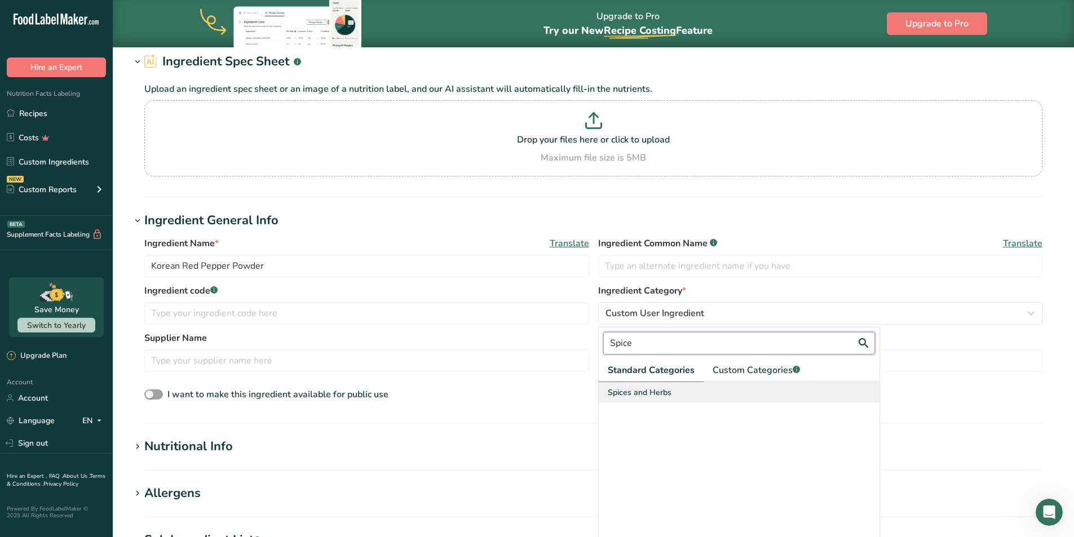
type input "Spice"
click at [665, 391] on span "Spices and Herbs" at bounding box center [640, 393] width 64 height 12
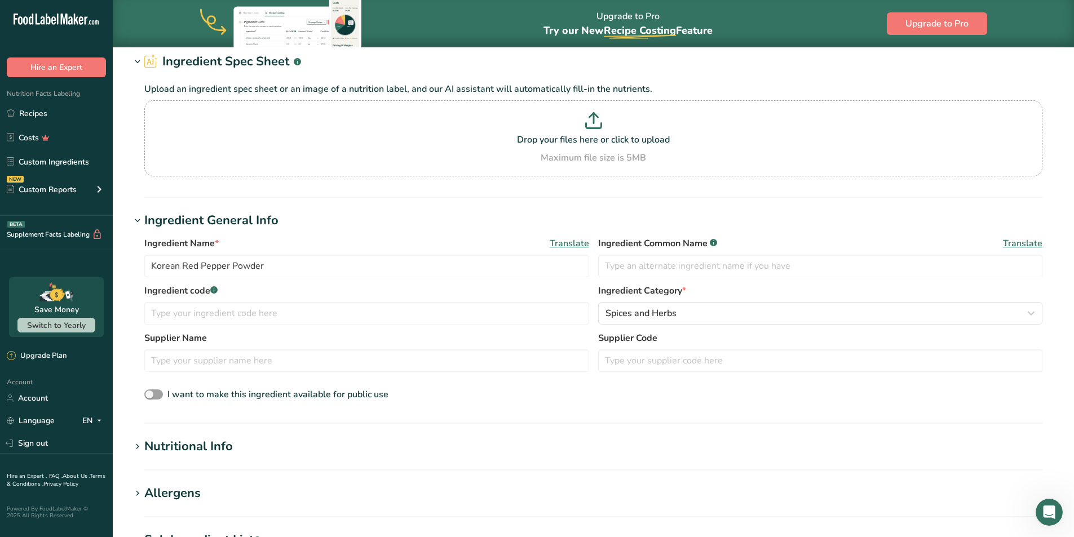
click at [665, 391] on div "I want to make this ingredient available for public use" at bounding box center [593, 395] width 898 height 15
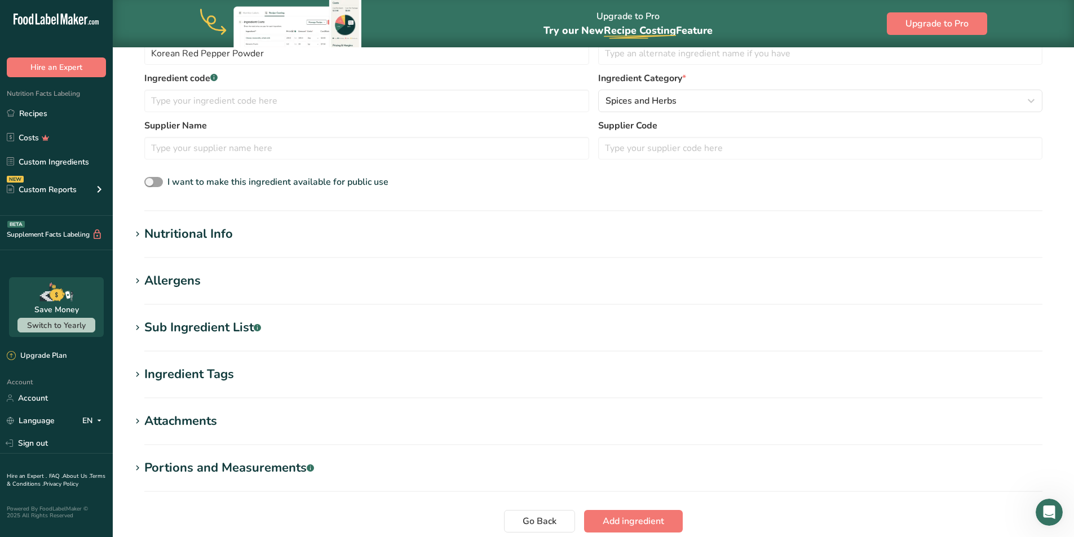
scroll to position [282, 0]
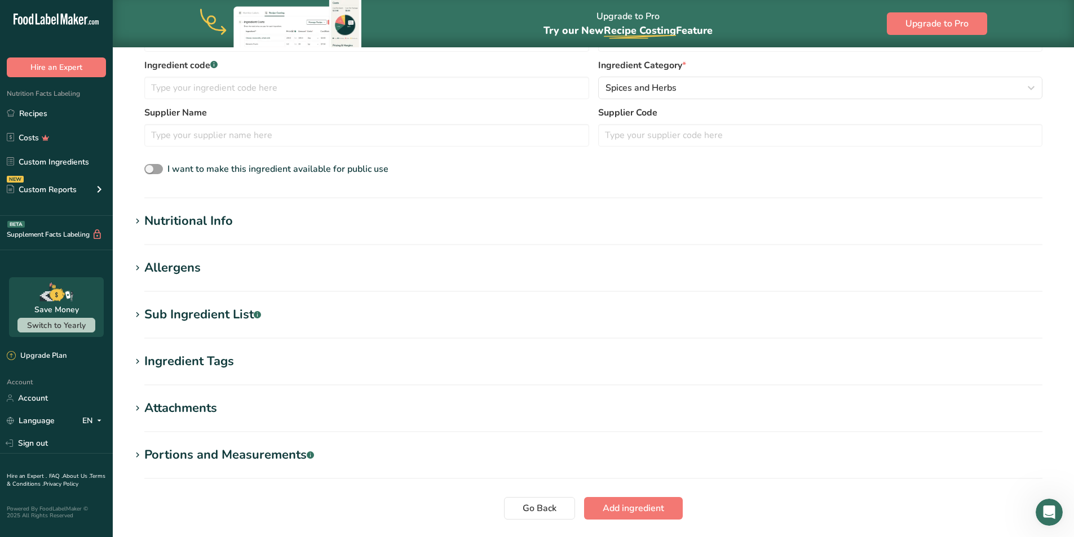
click at [312, 217] on h1 "Nutritional Info" at bounding box center [593, 221] width 925 height 19
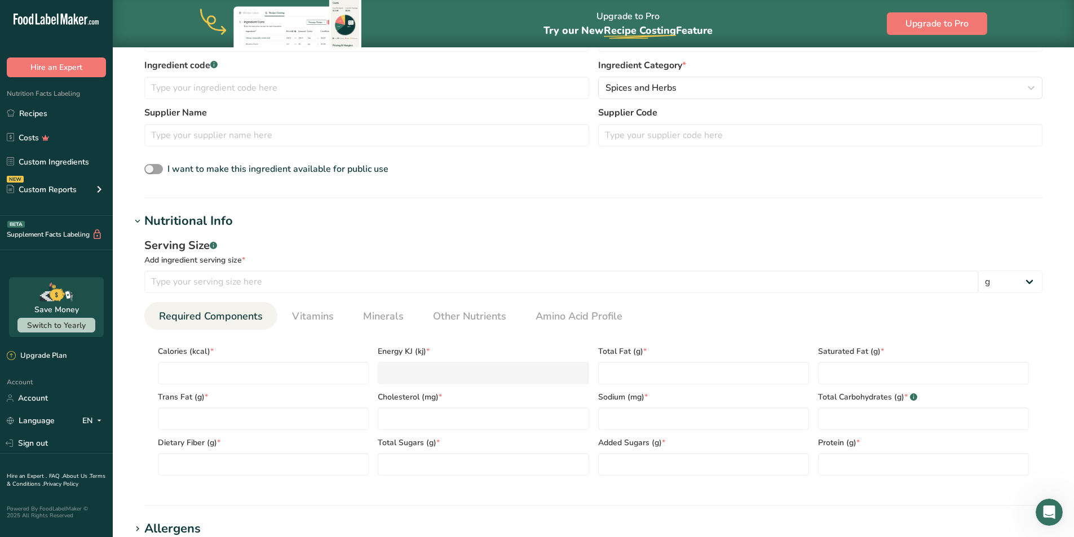
scroll to position [338, 0]
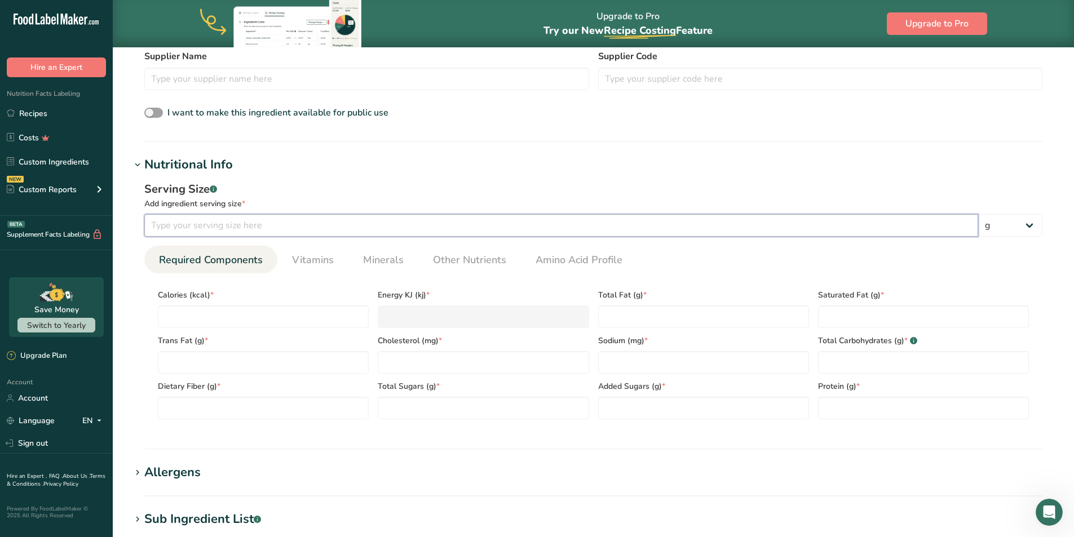
click at [290, 233] on input "number" at bounding box center [561, 225] width 834 height 23
type input "30"
click at [400, 170] on h1 "Nutritional Info" at bounding box center [593, 165] width 925 height 19
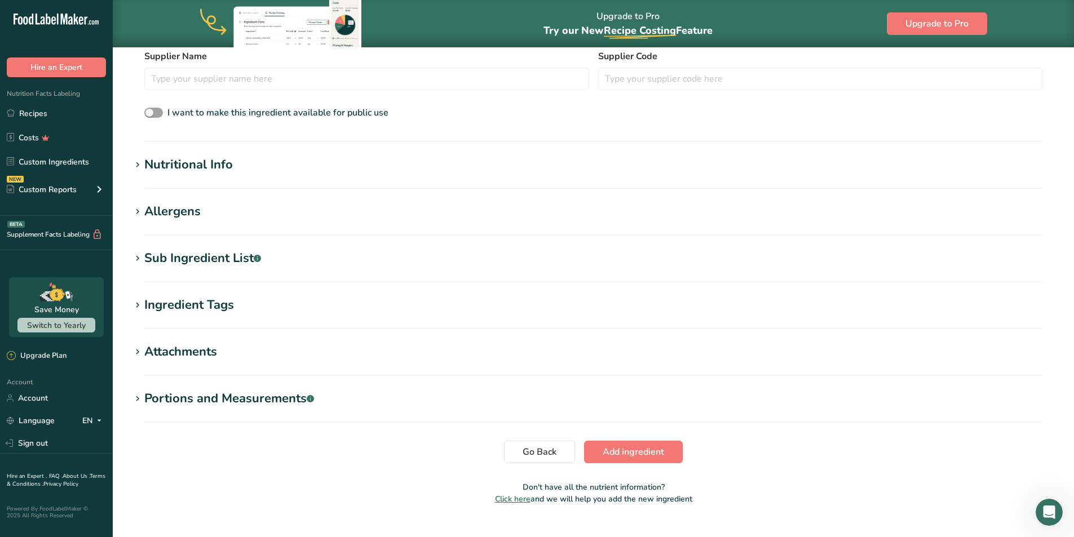
click at [400, 170] on h1 "Nutritional Info" at bounding box center [593, 165] width 925 height 19
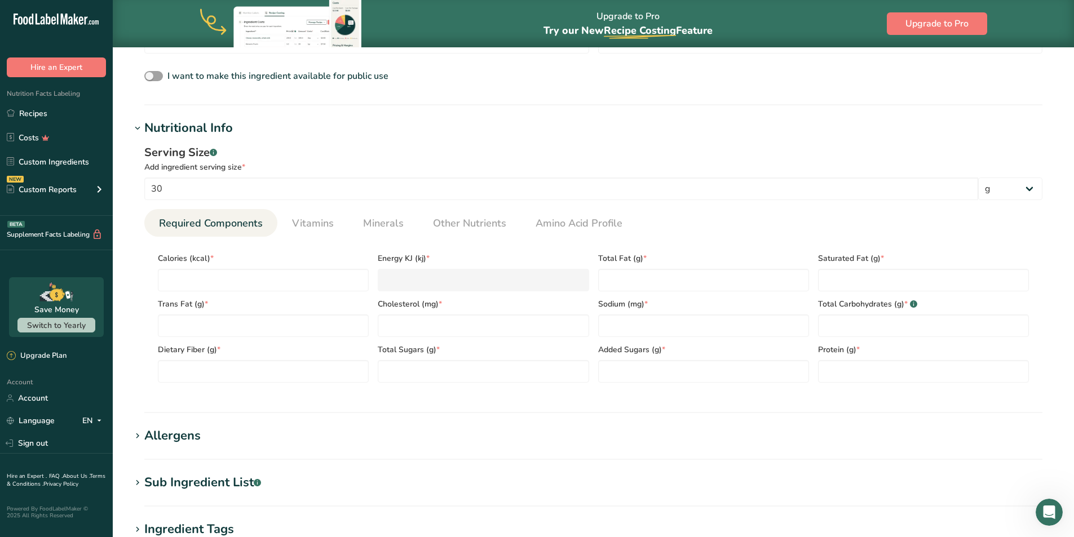
scroll to position [395, 0]
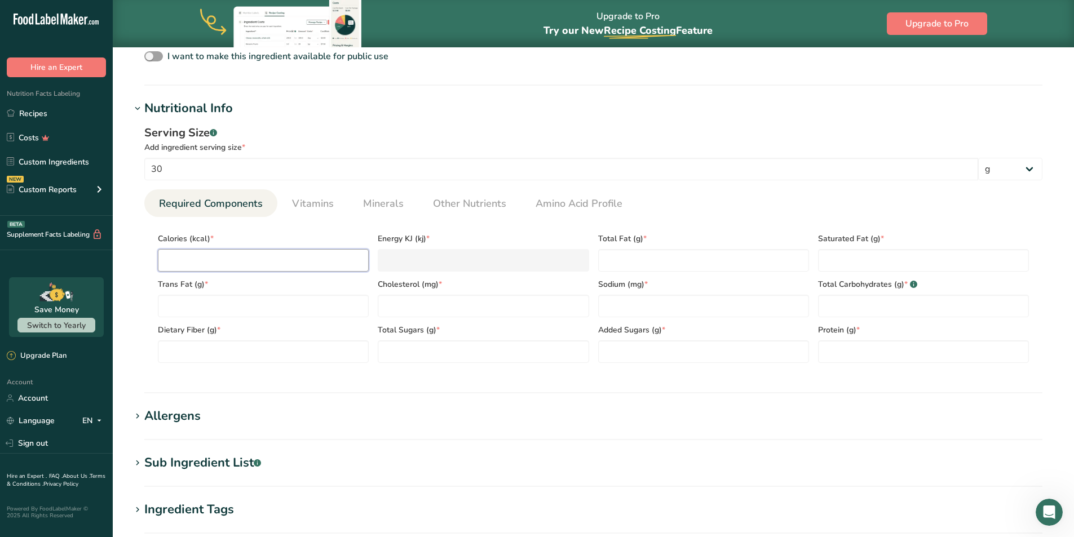
click at [255, 267] on input "number" at bounding box center [263, 260] width 211 height 23
type input "9"
type KJ "37.7"
type input "90"
type KJ "376.6"
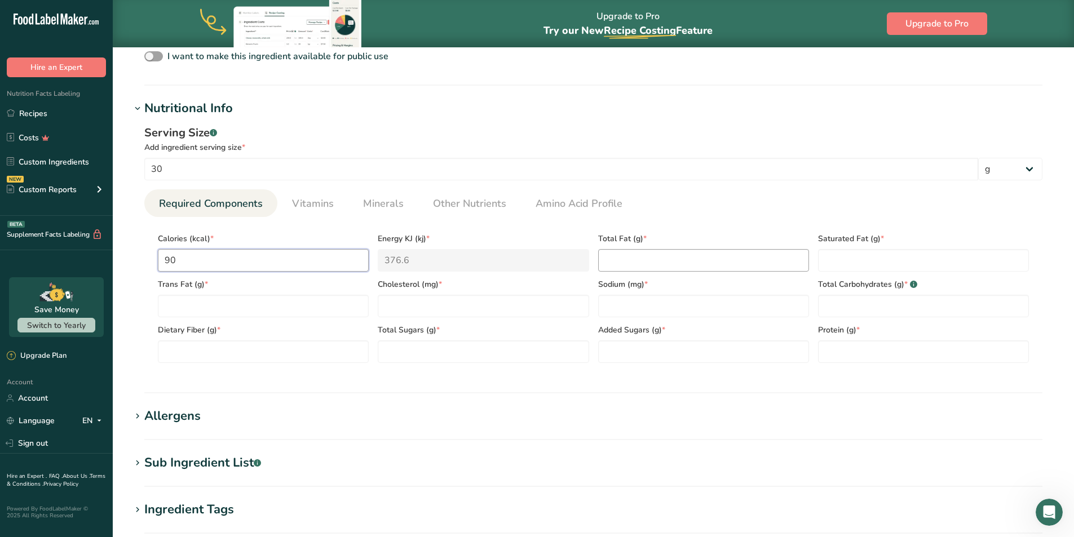
type input "90"
click at [652, 261] on Fat "number" at bounding box center [703, 260] width 211 height 23
type Fat "2.5"
click at [874, 263] on Fat "number" at bounding box center [923, 260] width 211 height 23
type Fat "0.5"
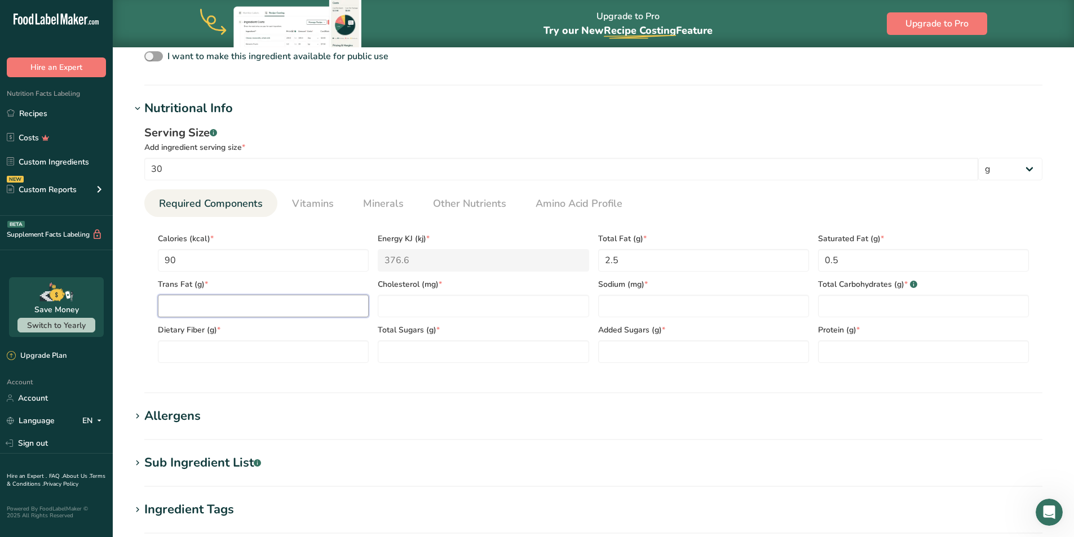
click at [337, 314] on Fat "number" at bounding box center [263, 306] width 211 height 23
type Fat "0"
click at [457, 301] on input "number" at bounding box center [483, 306] width 211 height 23
type input "0"
click at [617, 314] on input "number" at bounding box center [703, 306] width 211 height 23
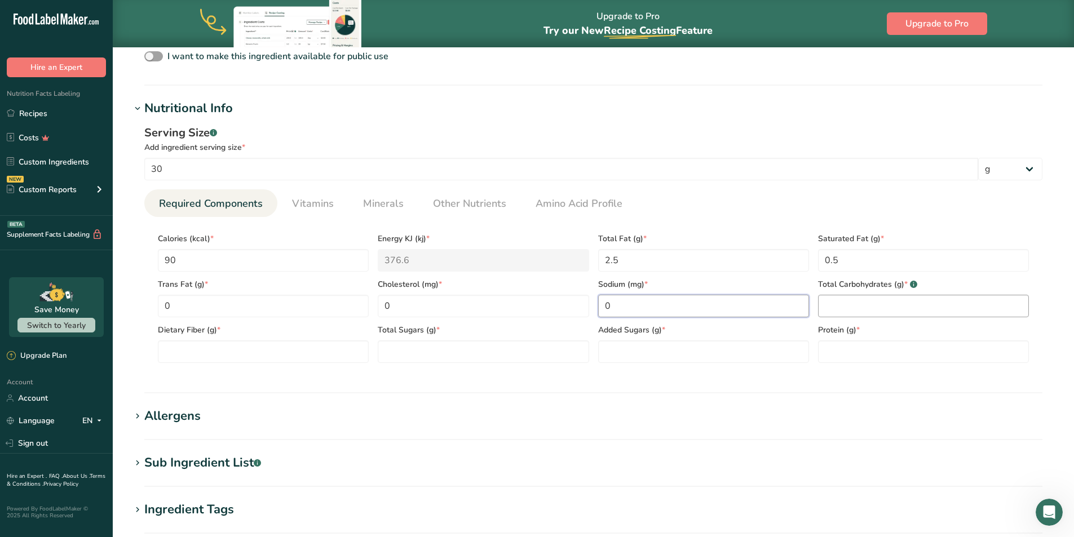
type input "0"
drag, startPoint x: 821, startPoint y: 306, endPoint x: 826, endPoint y: 300, distance: 8.0
click at [826, 300] on div "Calories (kcal) * 90 Energy KJ (kj) * 376.6 Total Fat (g) * 2.5 Saturated Fat (…" at bounding box center [593, 294] width 880 height 137
click at [826, 300] on Carbohydrates "number" at bounding box center [923, 306] width 211 height 23
type Carbohydrates "17"
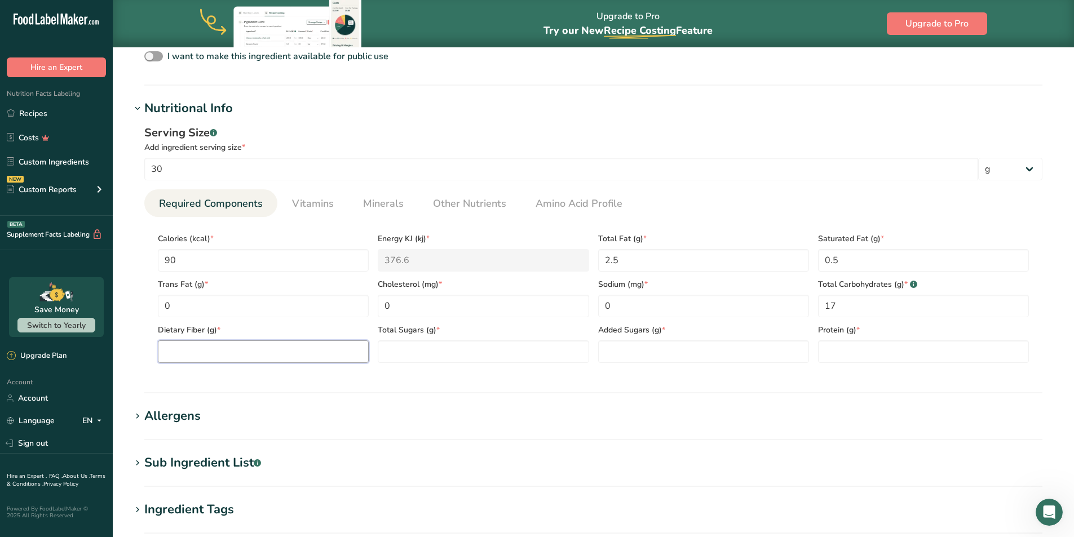
click at [329, 350] on Fiber "number" at bounding box center [263, 352] width 211 height 23
type Fiber "10"
click at [387, 347] on Sugars "number" at bounding box center [483, 352] width 211 height 23
type Sugars "0"
type Sugars "4"
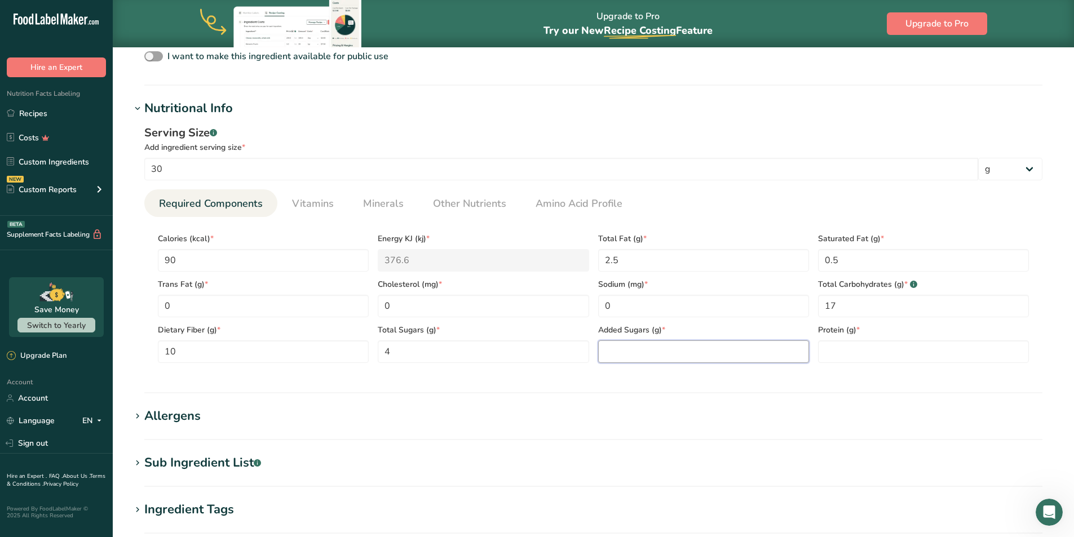
click at [619, 351] on Sugars "number" at bounding box center [703, 352] width 211 height 23
type Sugars "0"
click at [872, 354] on input "number" at bounding box center [923, 352] width 211 height 23
type input "5"
click at [754, 374] on div "Serving Size .a-a{fill:#347362;}.b-a{fill:#fff;} Add ingredient serving size * …" at bounding box center [593, 248] width 925 height 261
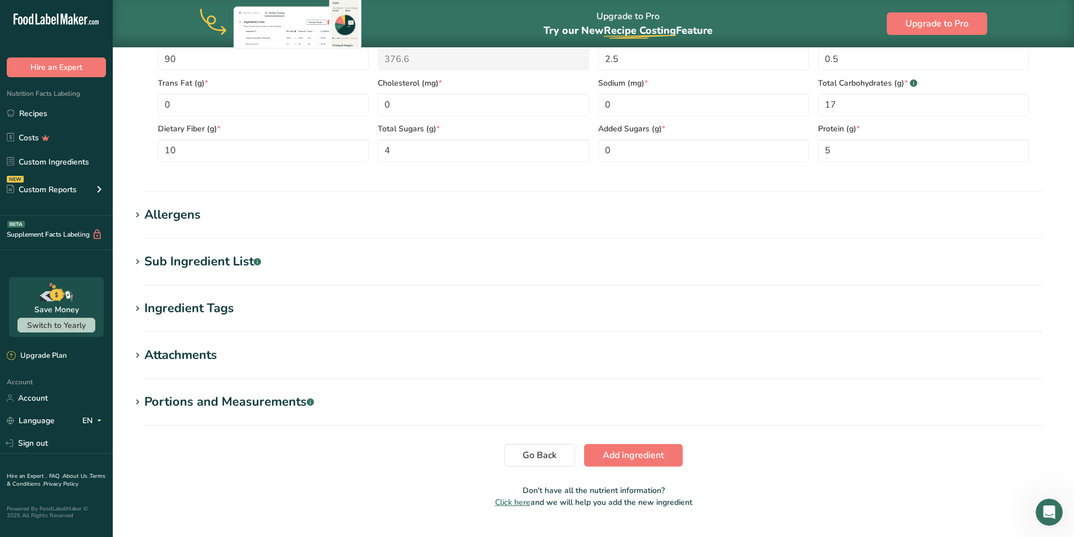
scroll to position [621, 0]
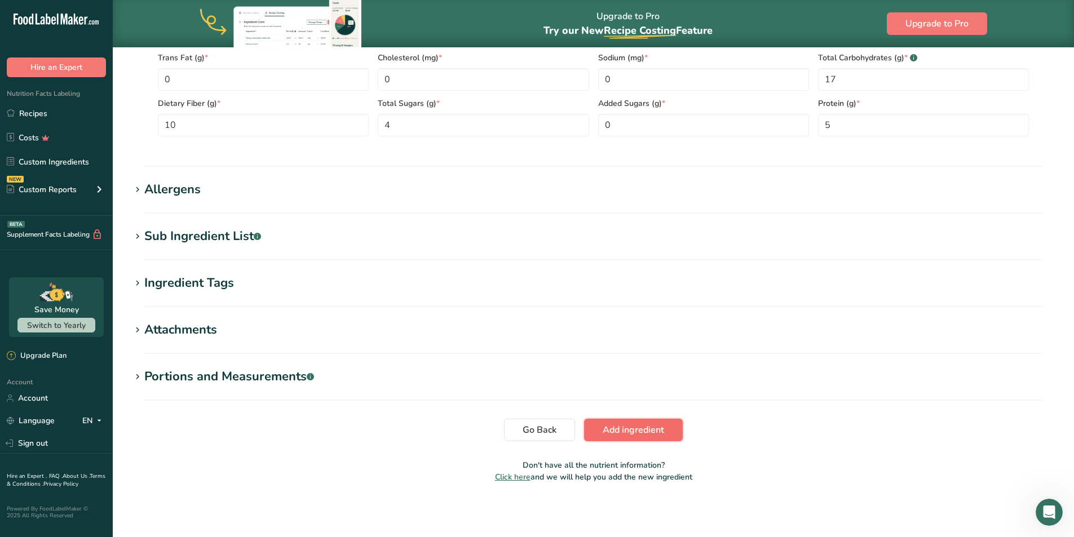
click at [654, 427] on span "Add ingredient" at bounding box center [633, 431] width 61 height 14
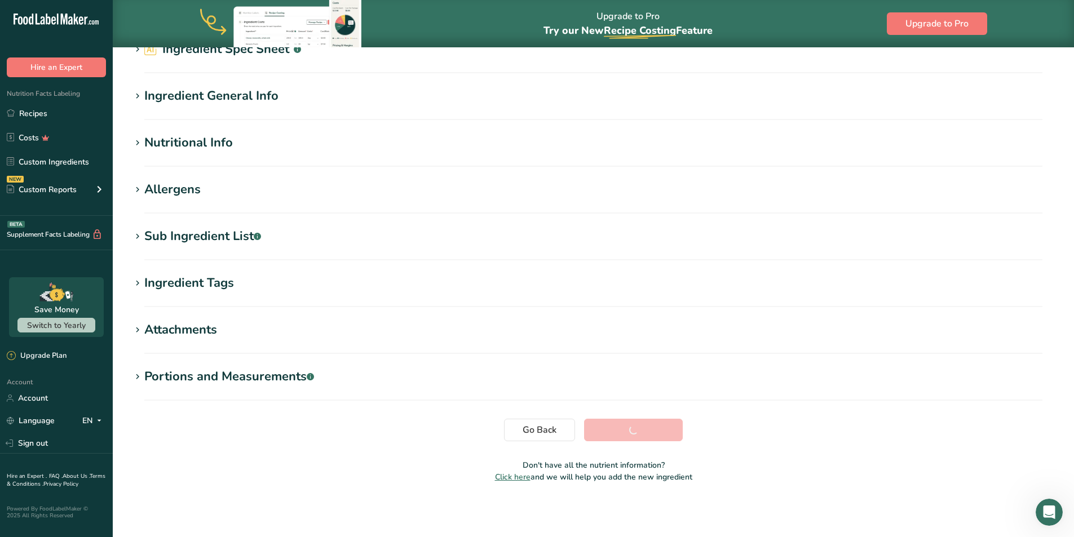
scroll to position [69, 0]
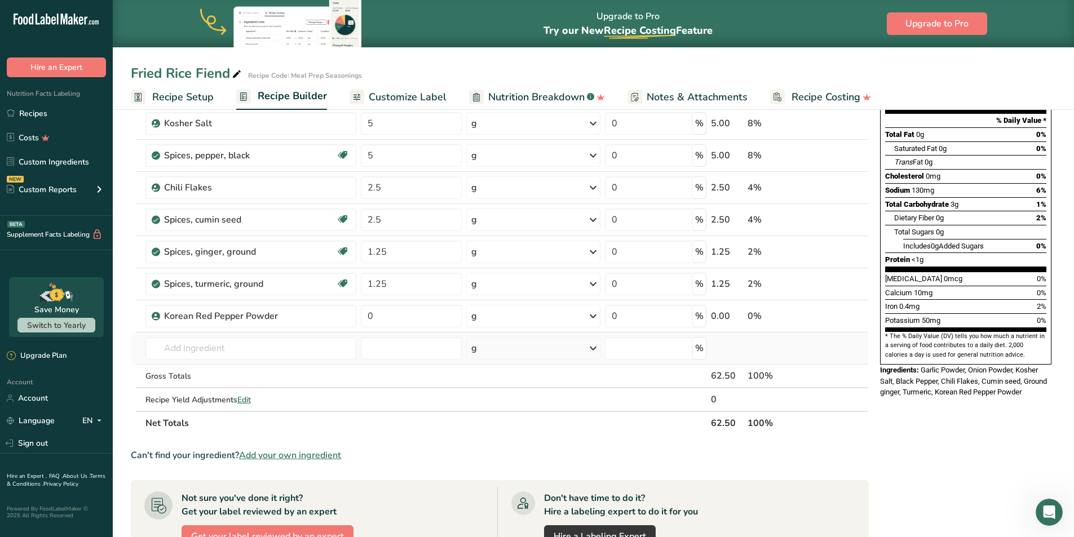
scroll to position [169, 0]
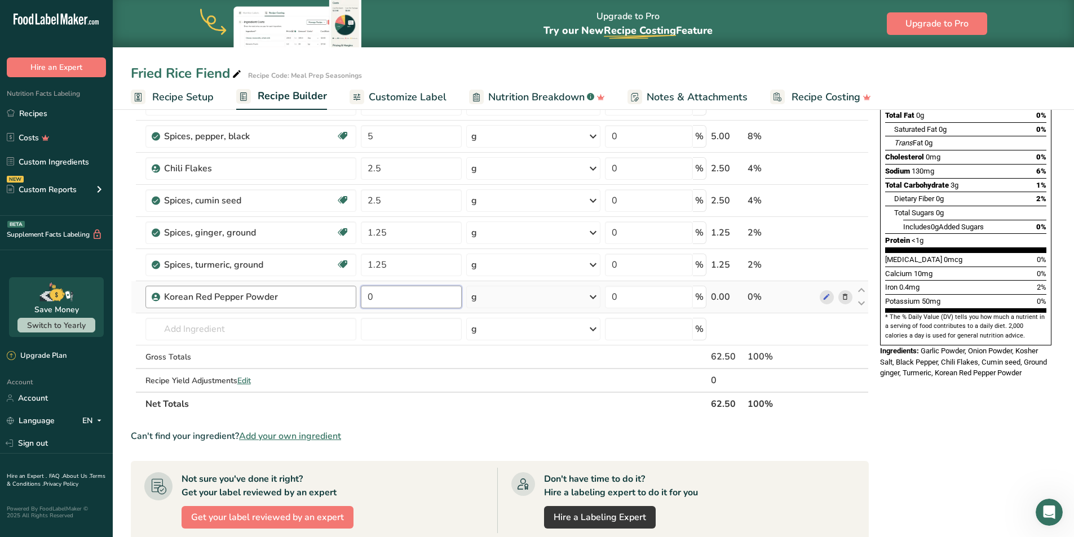
drag, startPoint x: 420, startPoint y: 302, endPoint x: 353, endPoint y: 302, distance: 67.1
click at [356, 303] on tr "Korean Red Pepper Powder 0 g Weight Units g kg mg See more Volume Units l Volum…" at bounding box center [499, 297] width 737 height 32
type input "2.5"
click at [514, 434] on div "Can't find your ingredient? Add your own ingredient" at bounding box center [500, 437] width 738 height 14
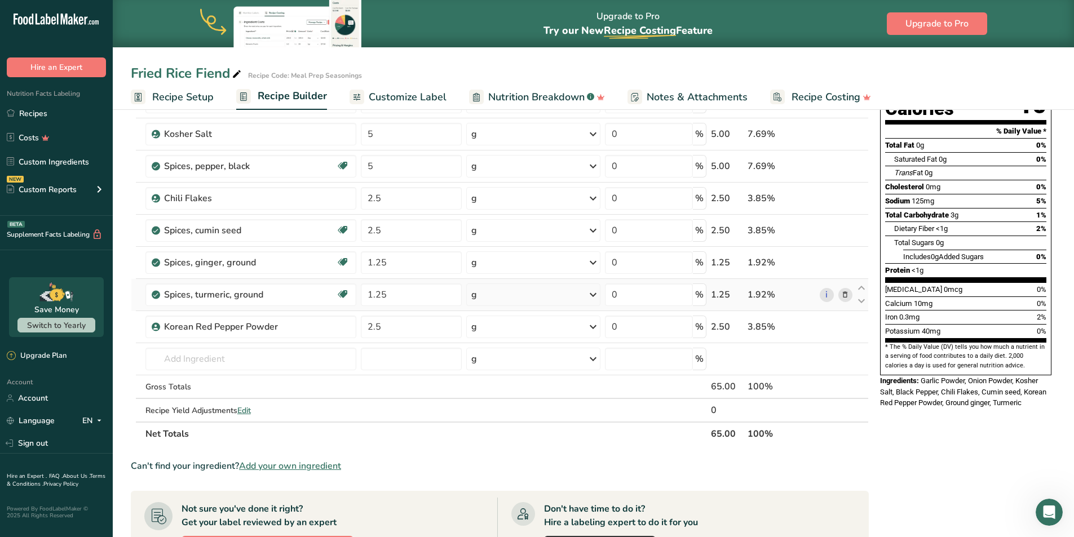
scroll to position [113, 0]
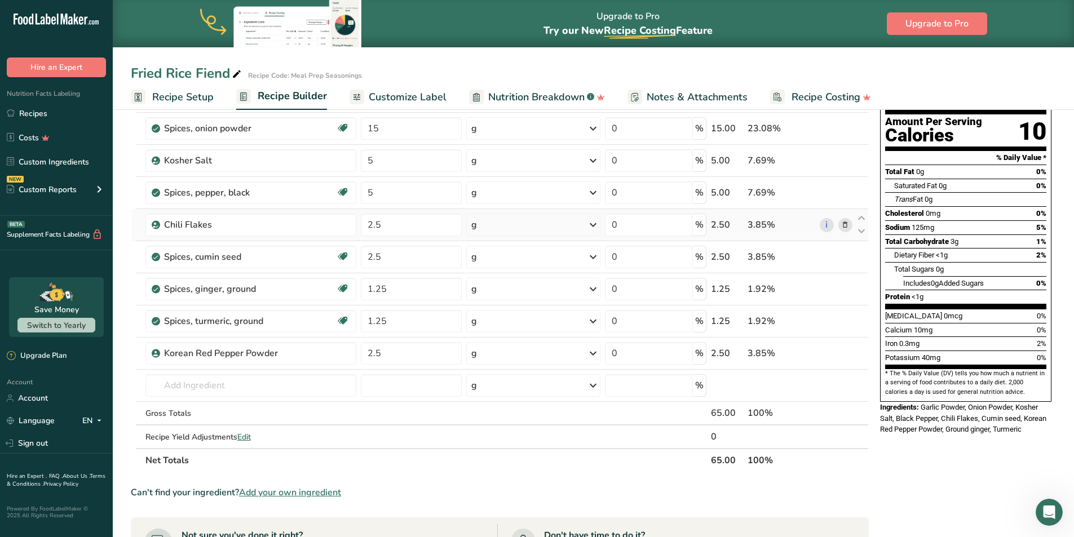
click at [845, 228] on icon at bounding box center [845, 225] width 8 height 12
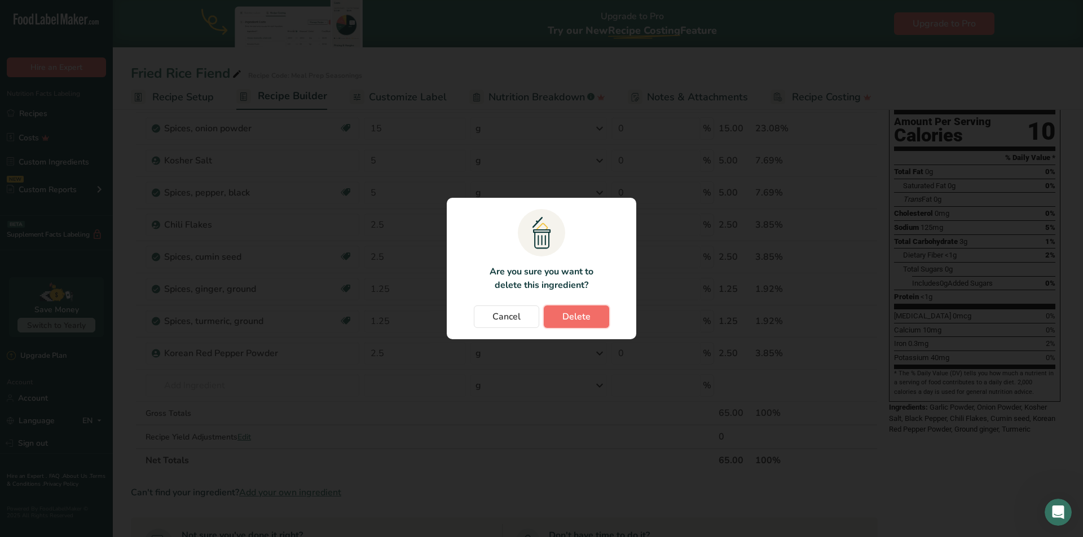
click at [570, 319] on span "Delete" at bounding box center [576, 317] width 28 height 14
type input "1.25"
type input "2.5"
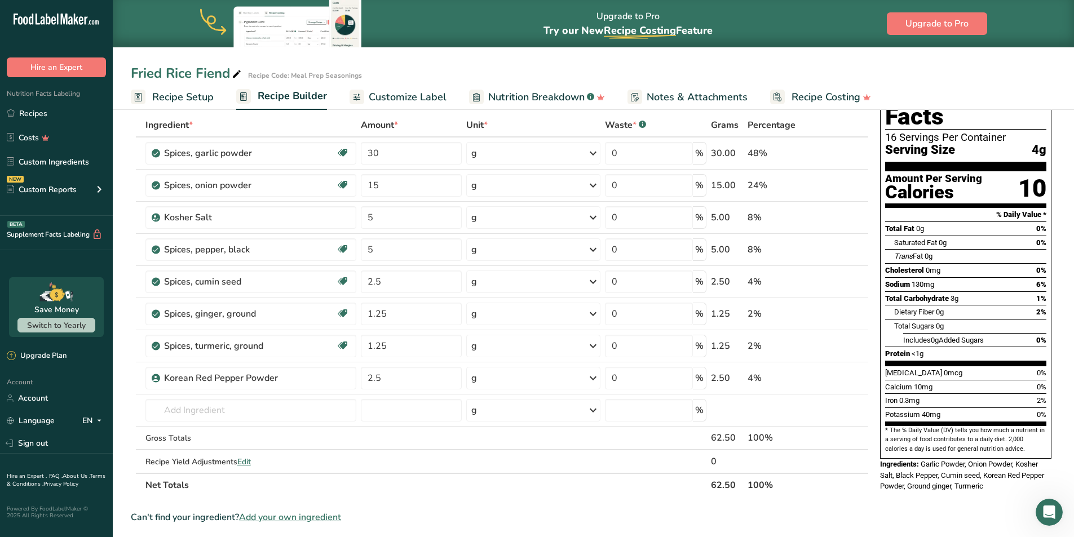
scroll to position [56, 0]
click at [380, 98] on span "Customize Label" at bounding box center [408, 97] width 78 height 15
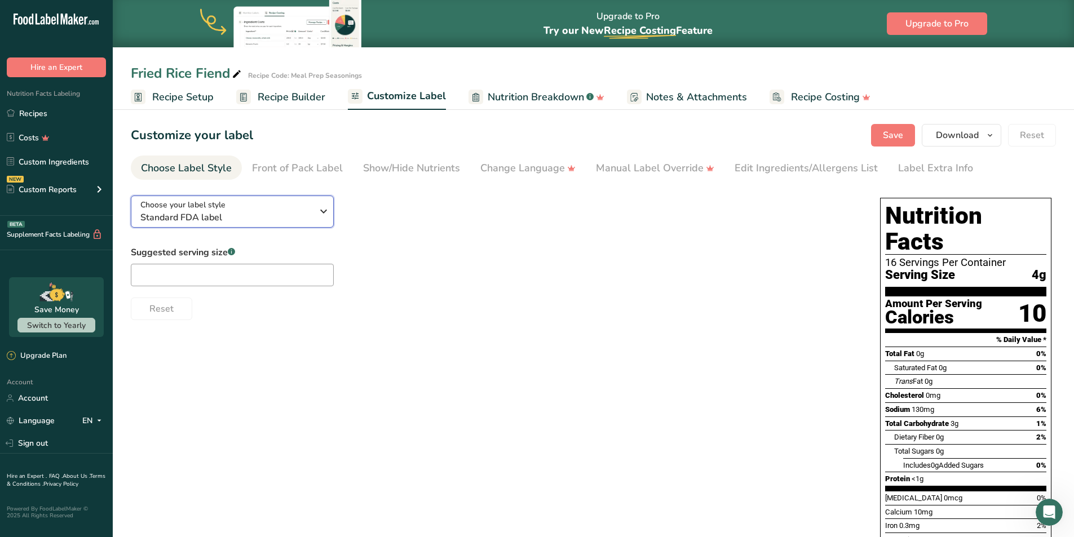
click at [262, 219] on span "Standard FDA label" at bounding box center [226, 218] width 172 height 14
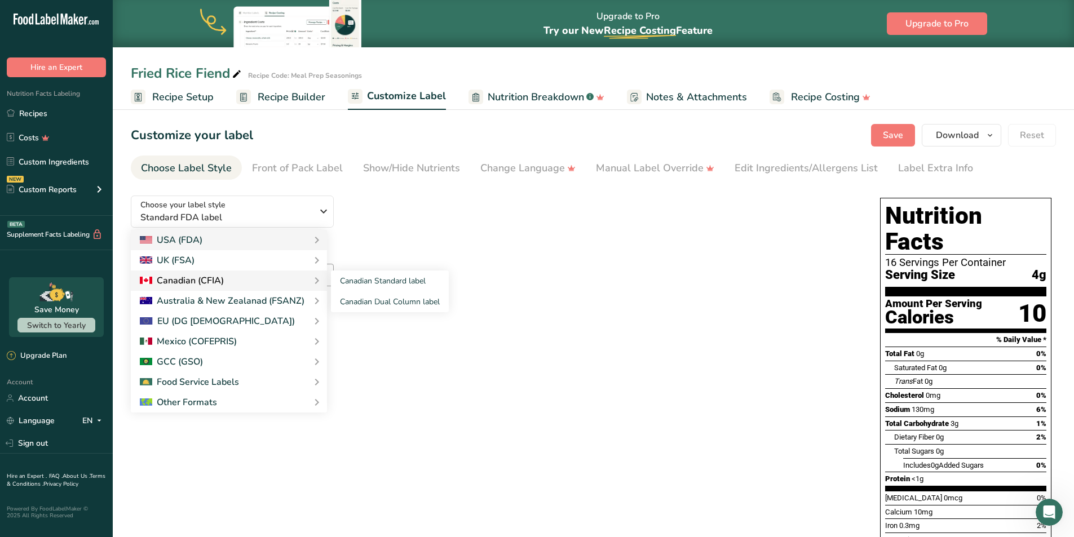
click at [220, 277] on div "Canadian (CFIA)" at bounding box center [182, 281] width 84 height 14
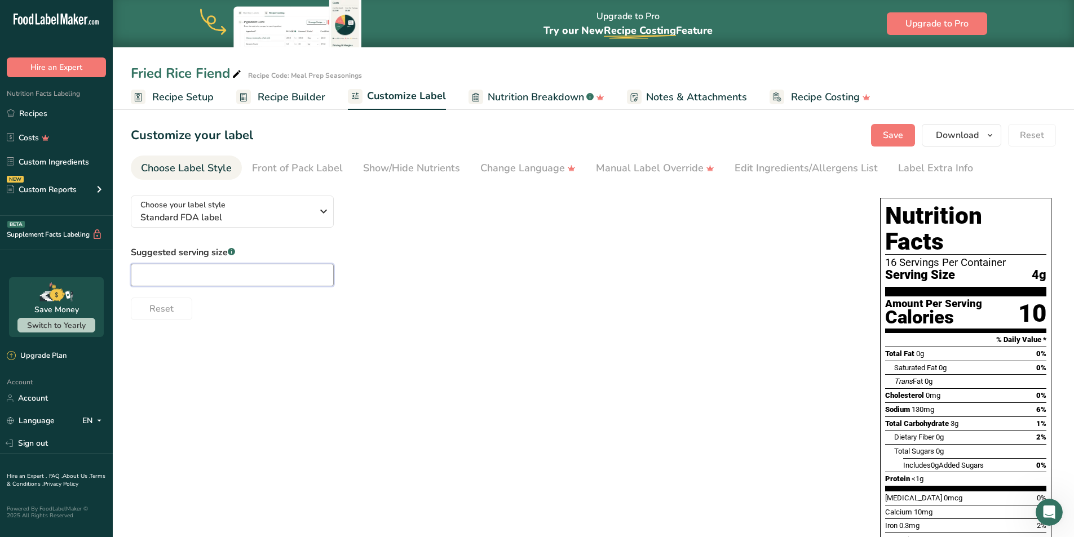
click at [220, 279] on input "text" at bounding box center [232, 275] width 203 height 23
click at [410, 351] on div "Choose your label style Standard FDA label USA (FDA) Standard FDA label Tabular…" at bounding box center [593, 408] width 925 height 442
click at [325, 213] on icon "button" at bounding box center [324, 211] width 14 height 20
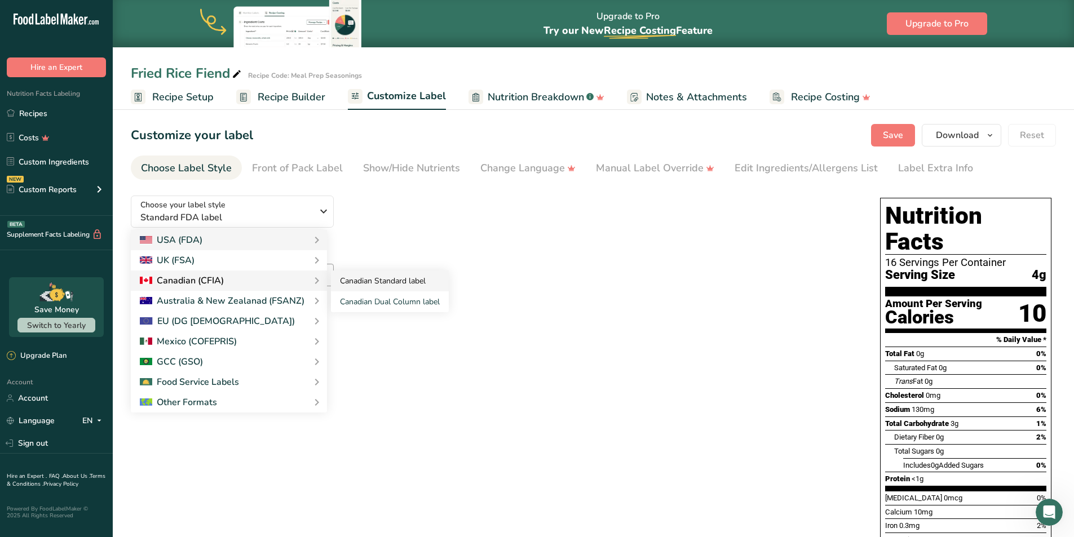
click at [354, 284] on link "Canadian Standard label" at bounding box center [390, 281] width 118 height 21
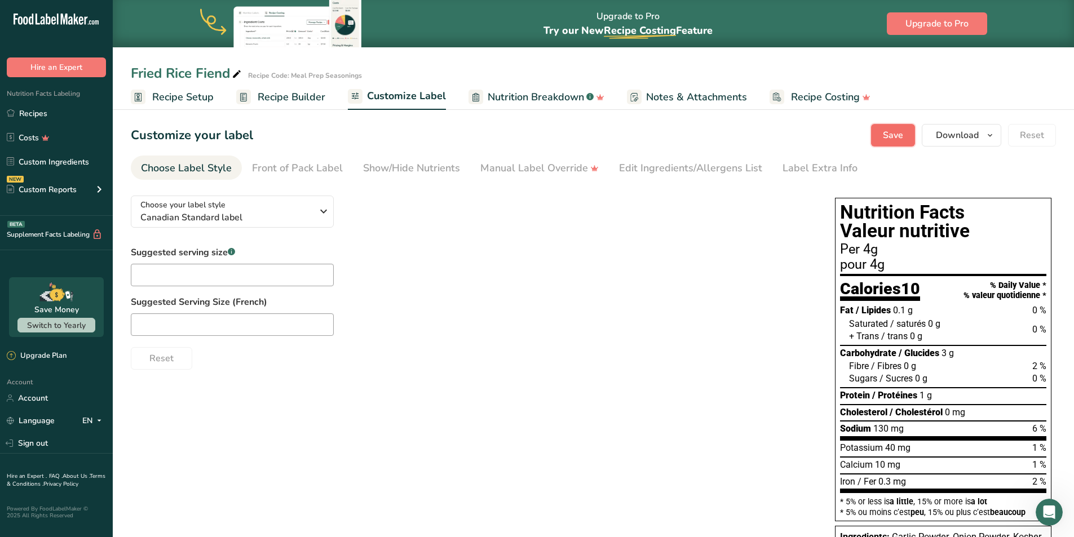
click at [886, 131] on span "Save" at bounding box center [893, 136] width 20 height 14
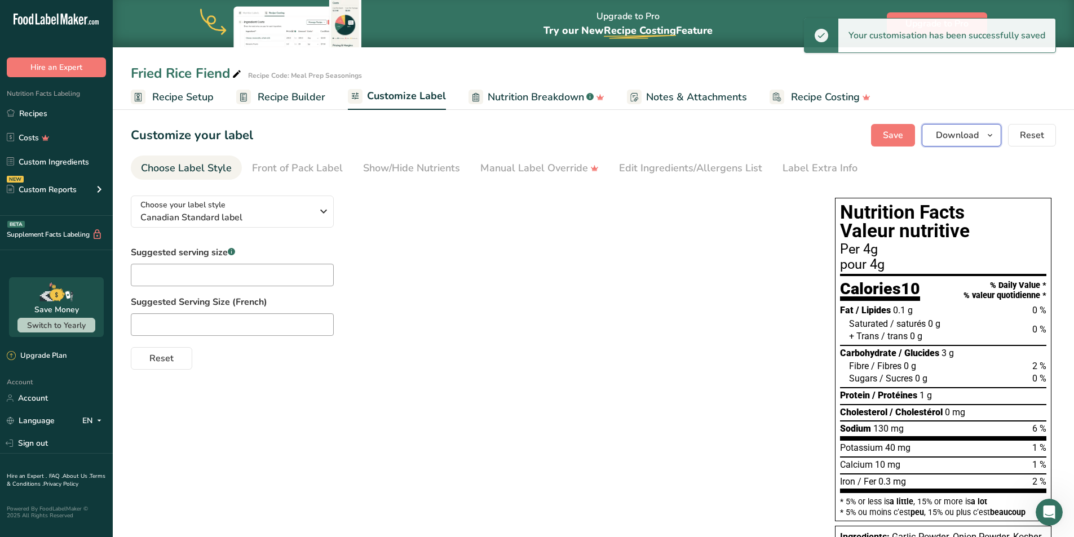
click at [956, 135] on span "Download" at bounding box center [957, 136] width 43 height 14
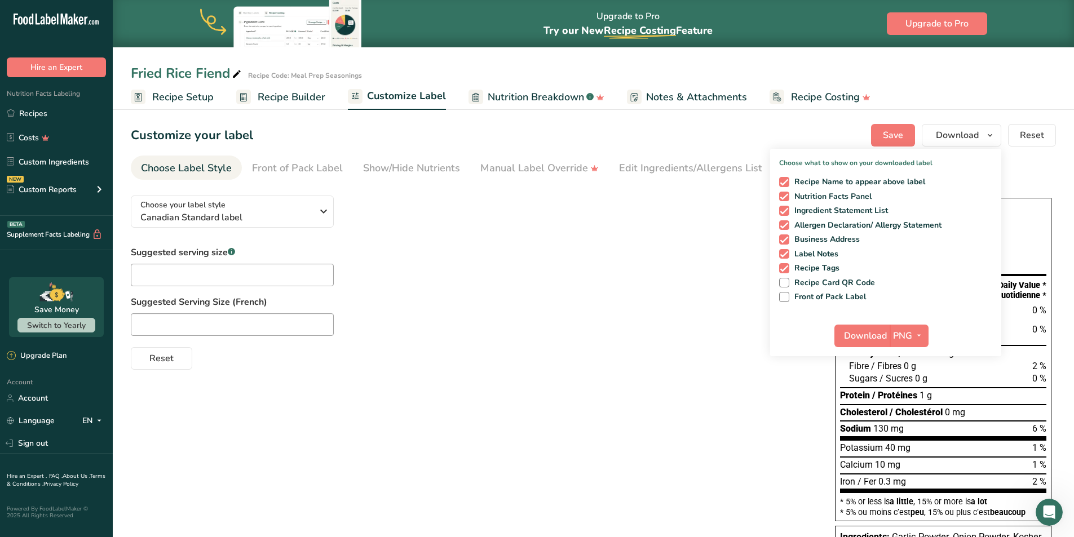
click at [699, 235] on div "Choose your label style Canadian Standard label USA (FDA) Standard FDA label Ta…" at bounding box center [472, 278] width 682 height 183
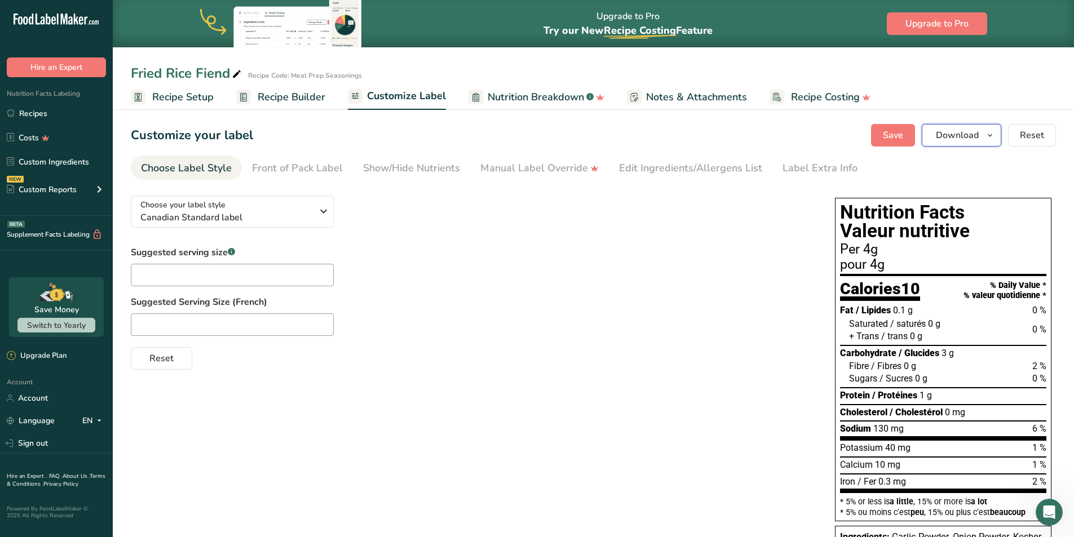
click at [956, 138] on span "Download" at bounding box center [957, 136] width 43 height 14
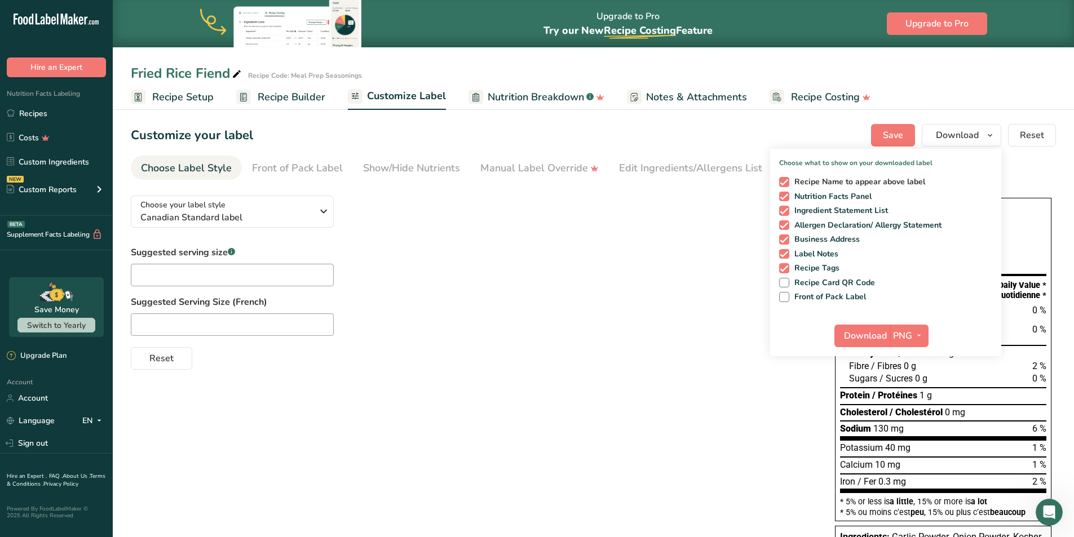
click at [905, 179] on span "Recipe Name to appear above label" at bounding box center [857, 182] width 136 height 10
click at [787, 179] on input "Recipe Name to appear above label" at bounding box center [782, 181] width 7 height 7
checkbox input "false"
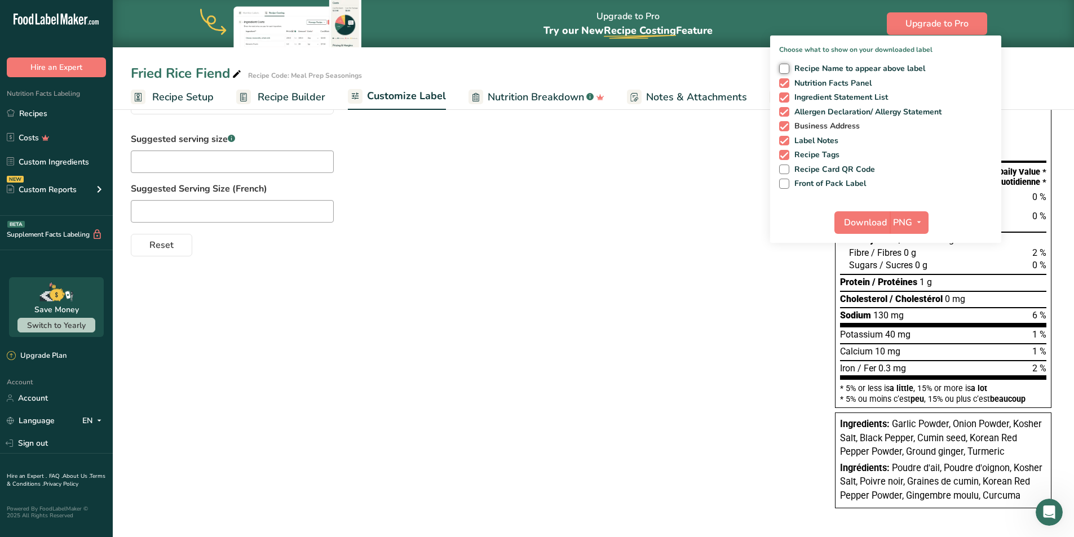
scroll to position [114, 0]
click at [822, 125] on span "Business Address" at bounding box center [824, 126] width 71 height 10
click at [787, 125] on input "Business Address" at bounding box center [782, 125] width 7 height 7
checkbox input "false"
click at [817, 140] on span "Label Notes" at bounding box center [814, 140] width 50 height 10
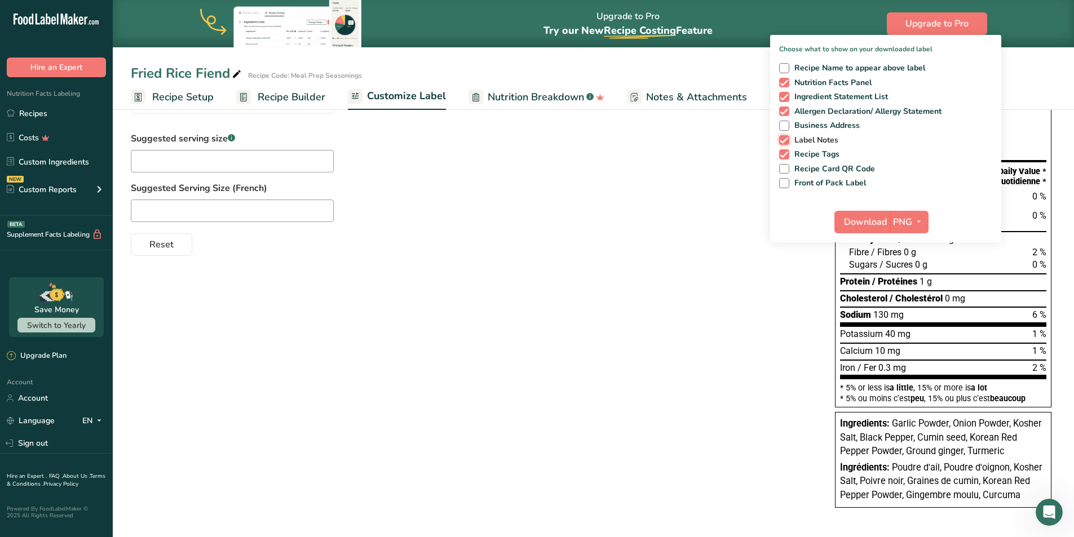
click at [787, 140] on input "Label Notes" at bounding box center [782, 139] width 7 height 7
checkbox input "false"
click at [815, 153] on span "Recipe Tags" at bounding box center [814, 154] width 51 height 10
click at [787, 153] on input "Recipe Tags" at bounding box center [782, 154] width 7 height 7
checkbox input "false"
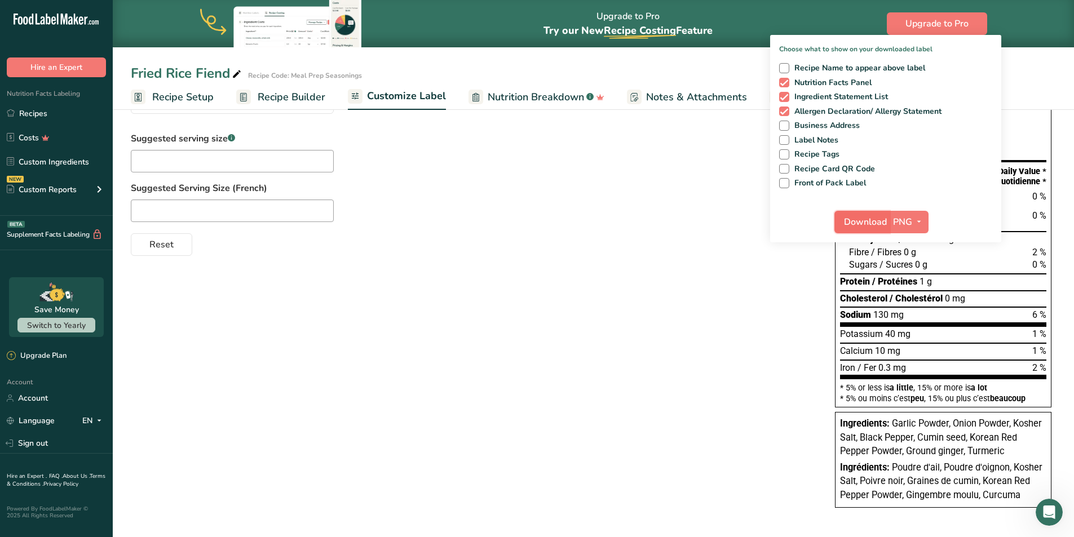
click at [863, 225] on span "Download" at bounding box center [865, 222] width 43 height 14
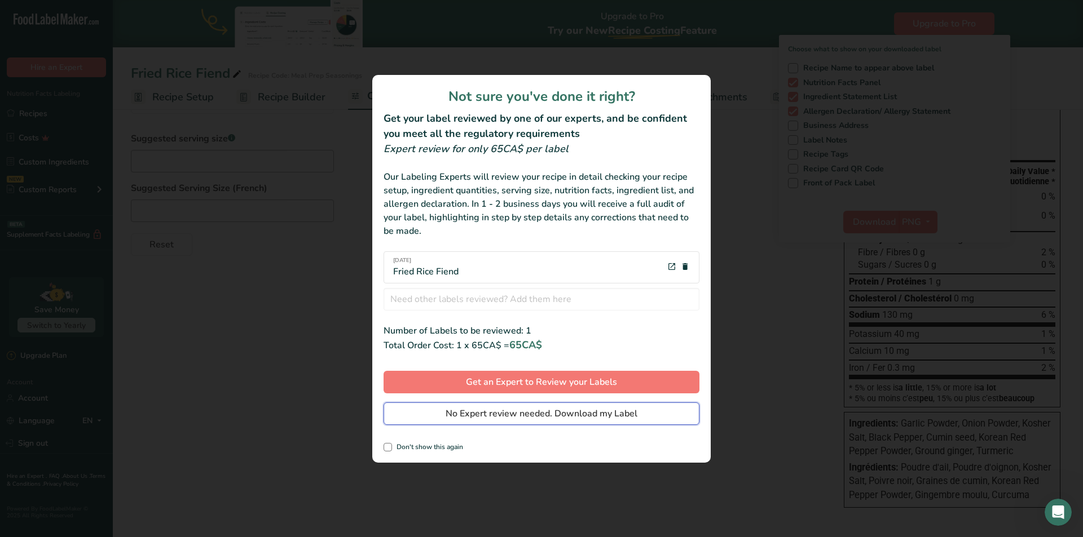
click at [514, 408] on span "No Expert review needed. Download my Label" at bounding box center [541, 414] width 192 height 14
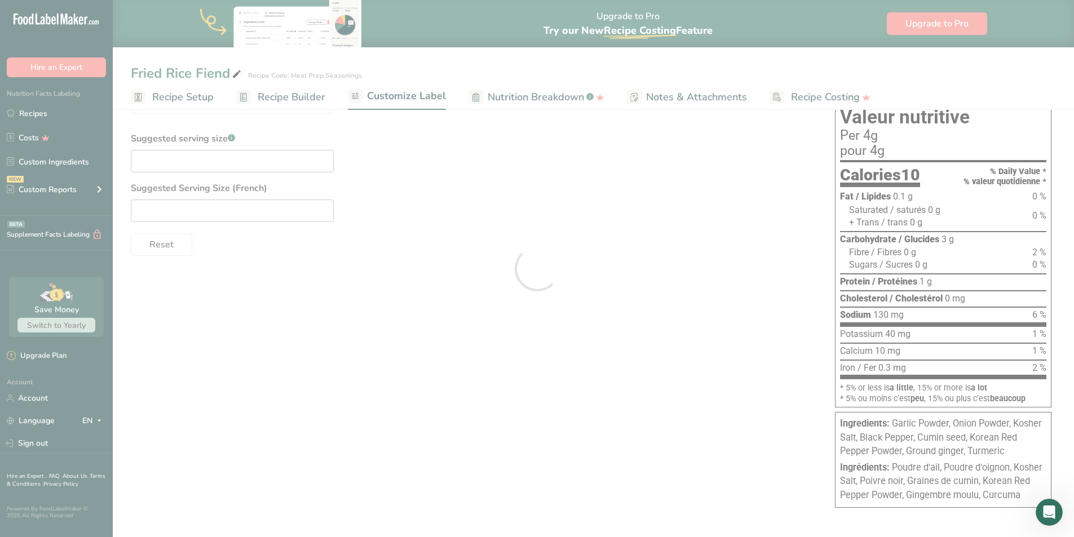
scroll to position [0, 0]
